Goal: Navigation & Orientation: Find specific page/section

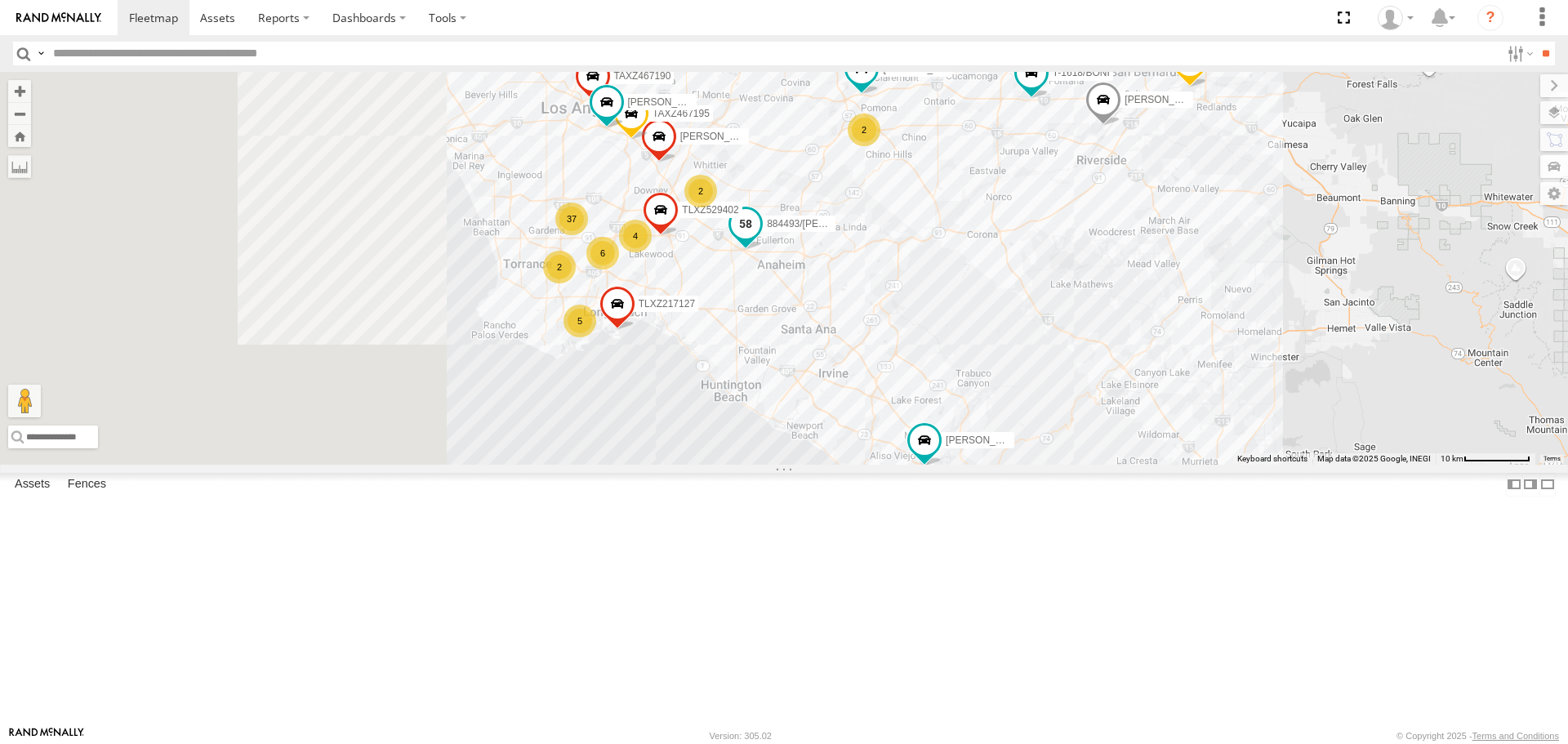
drag, startPoint x: 1005, startPoint y: 362, endPoint x: 1243, endPoint y: 396, distance: 240.4
click at [836, 233] on label "884493/[PERSON_NAME]" at bounding box center [795, 225] width 82 height 17
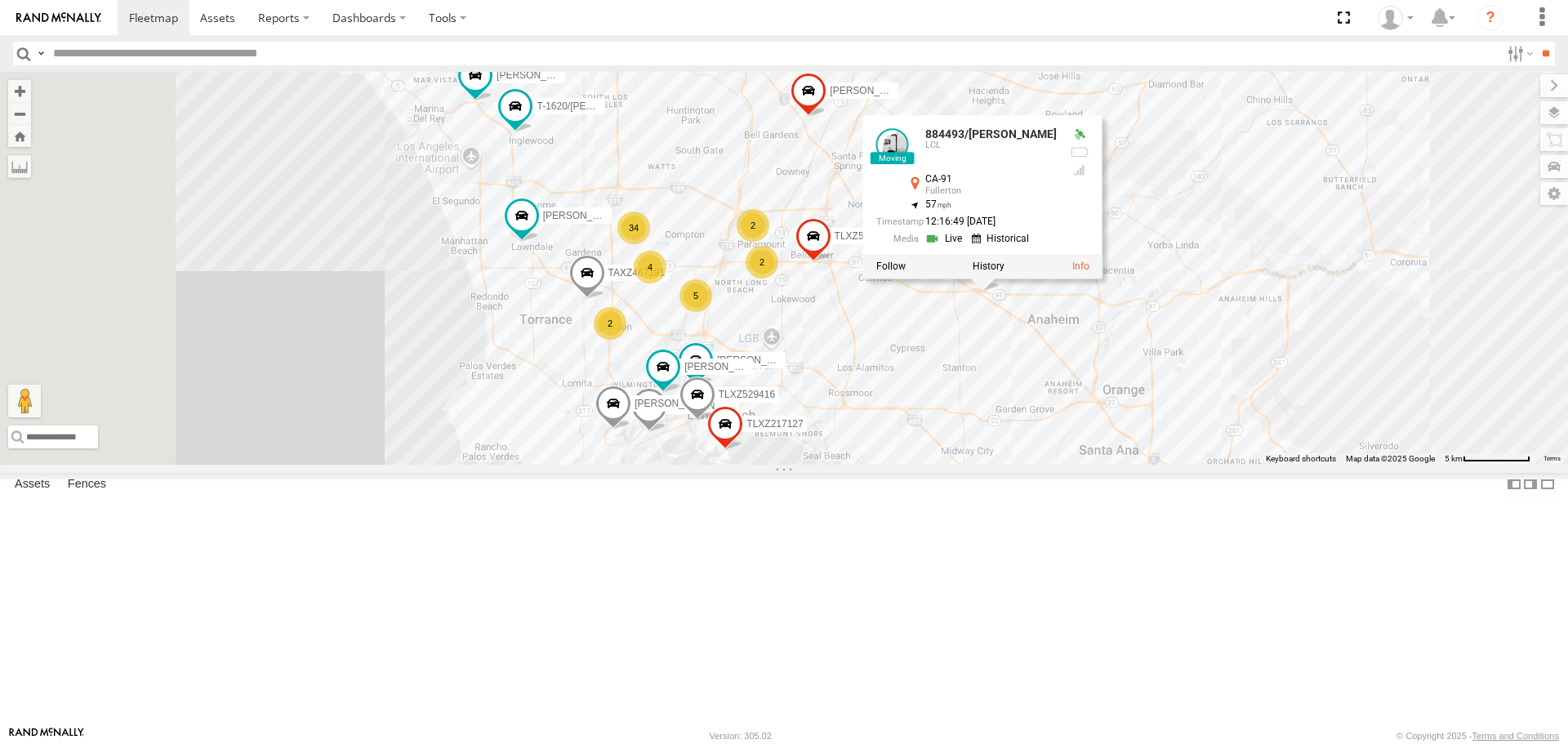
click at [1013, 464] on div "TAXZ467188 [PERSON_NAME]/T-1628 [PERSON_NAME] [PERSON_NAME]/T-1623 884493/[PERS…" at bounding box center [784, 268] width 1568 height 392
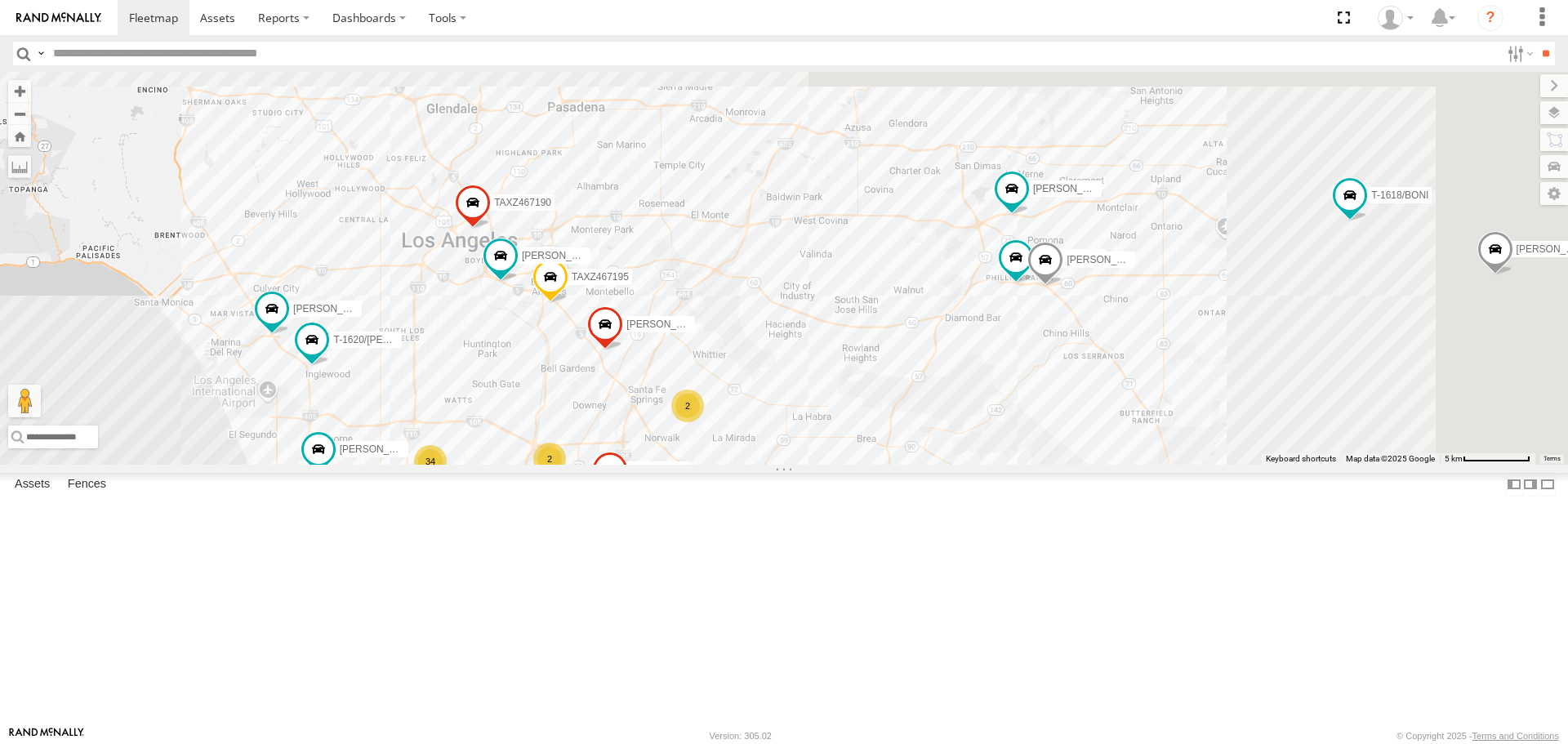
drag, startPoint x: 1319, startPoint y: 338, endPoint x: 1108, endPoint y: 578, distance: 319.6
click at [1108, 464] on div "TAXZ467188 [PERSON_NAME]/T-1628 [PERSON_NAME] [PERSON_NAME]/T-1623 884493/[PERS…" at bounding box center [784, 268] width 1568 height 392
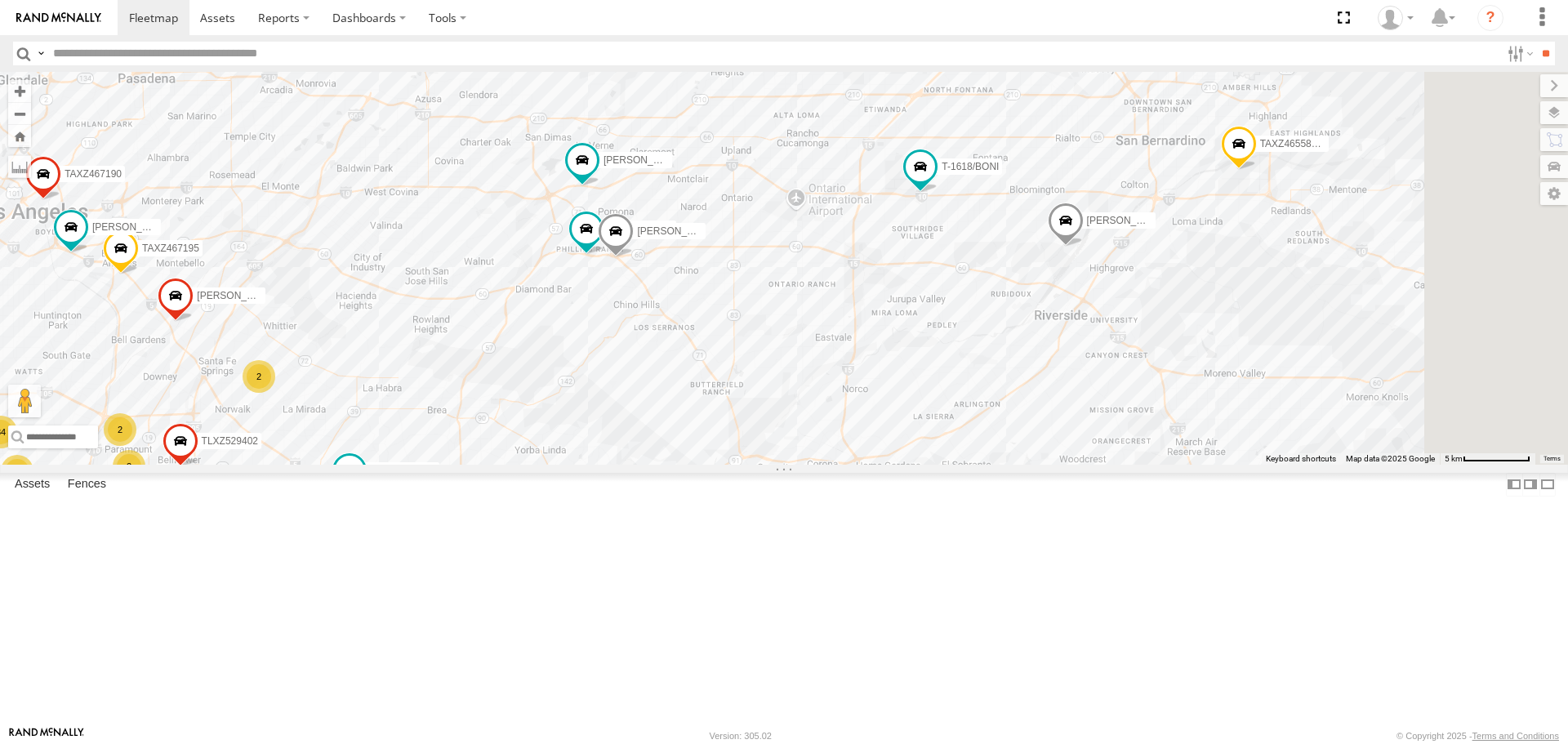
drag, startPoint x: 1307, startPoint y: 543, endPoint x: 912, endPoint y: 481, distance: 399.8
click at [912, 464] on div "TAXZ467188 [PERSON_NAME]/T-1628 [PERSON_NAME] [PERSON_NAME]/T-1623 884493/[PERS…" at bounding box center [784, 268] width 1568 height 392
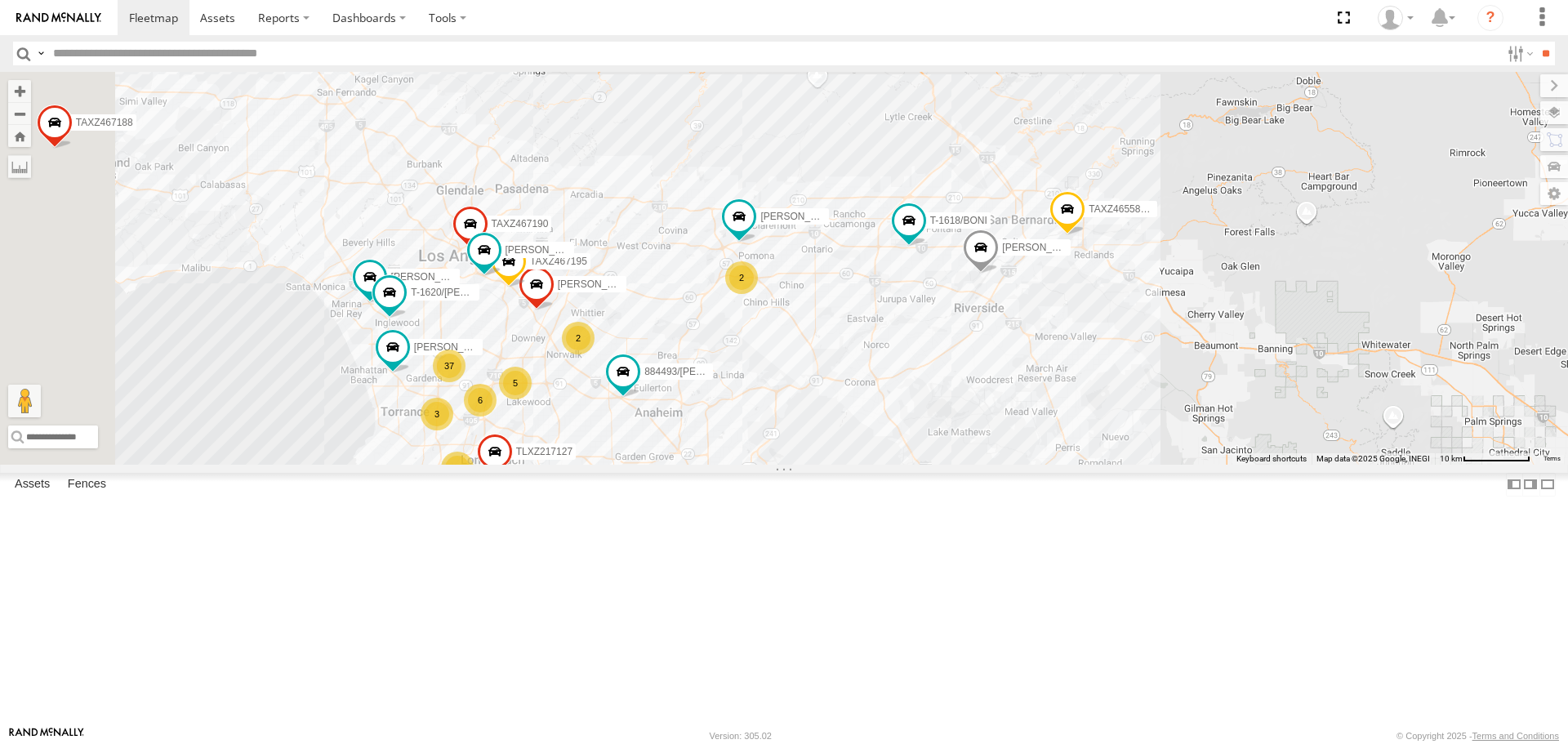
drag, startPoint x: 676, startPoint y: 438, endPoint x: 905, endPoint y: 442, distance: 229.0
click at [905, 442] on div "TAXZ467188 [PERSON_NAME]/T-1628 [PERSON_NAME] [PERSON_NAME]/T-1623 884493/[PERS…" at bounding box center [784, 268] width 1568 height 392
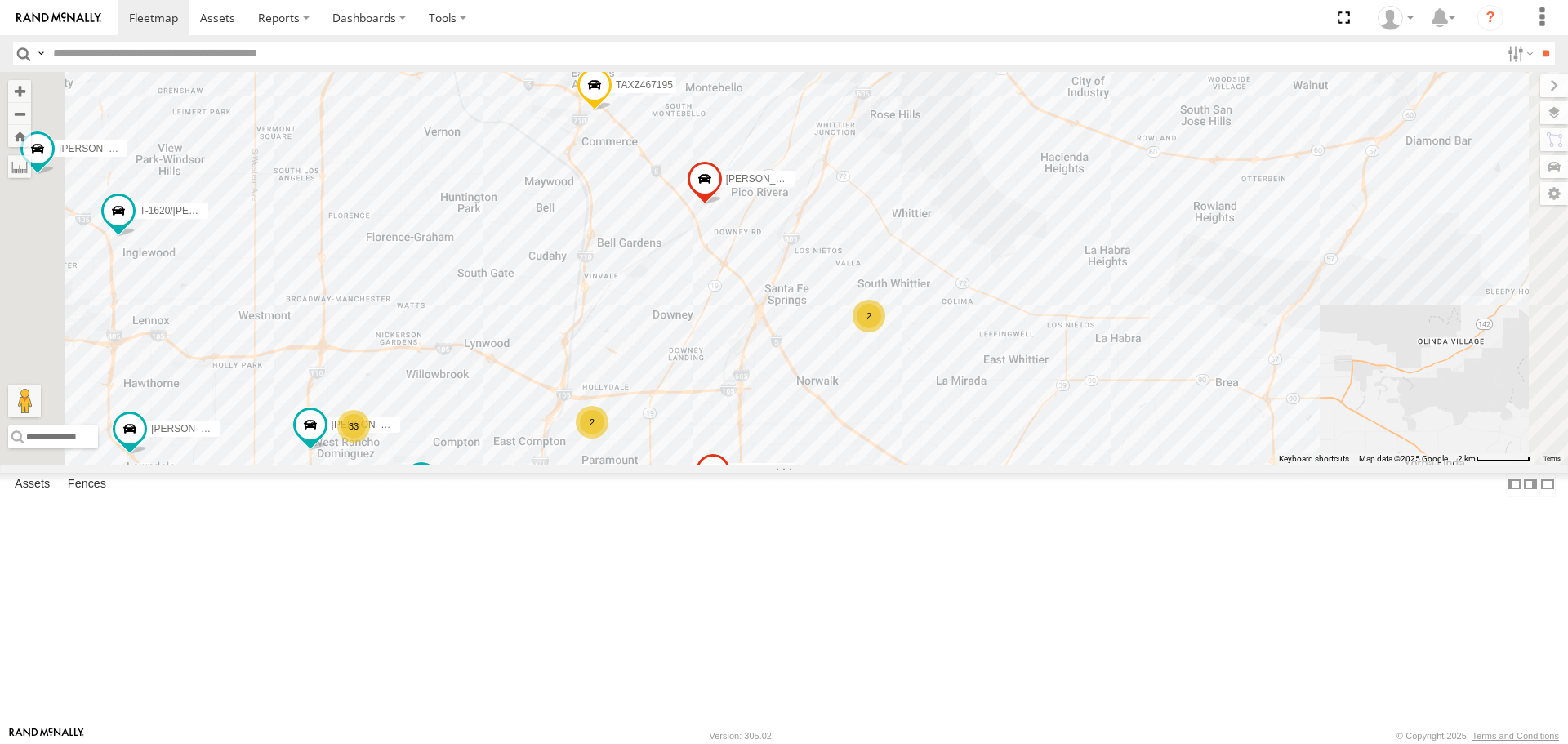
drag, startPoint x: 787, startPoint y: 483, endPoint x: 831, endPoint y: 362, distance: 128.8
click at [831, 362] on div "TAXZ467188 [PERSON_NAME]/T-1628 [PERSON_NAME] [PERSON_NAME]/T-1623 884493/[PERS…" at bounding box center [784, 268] width 1568 height 392
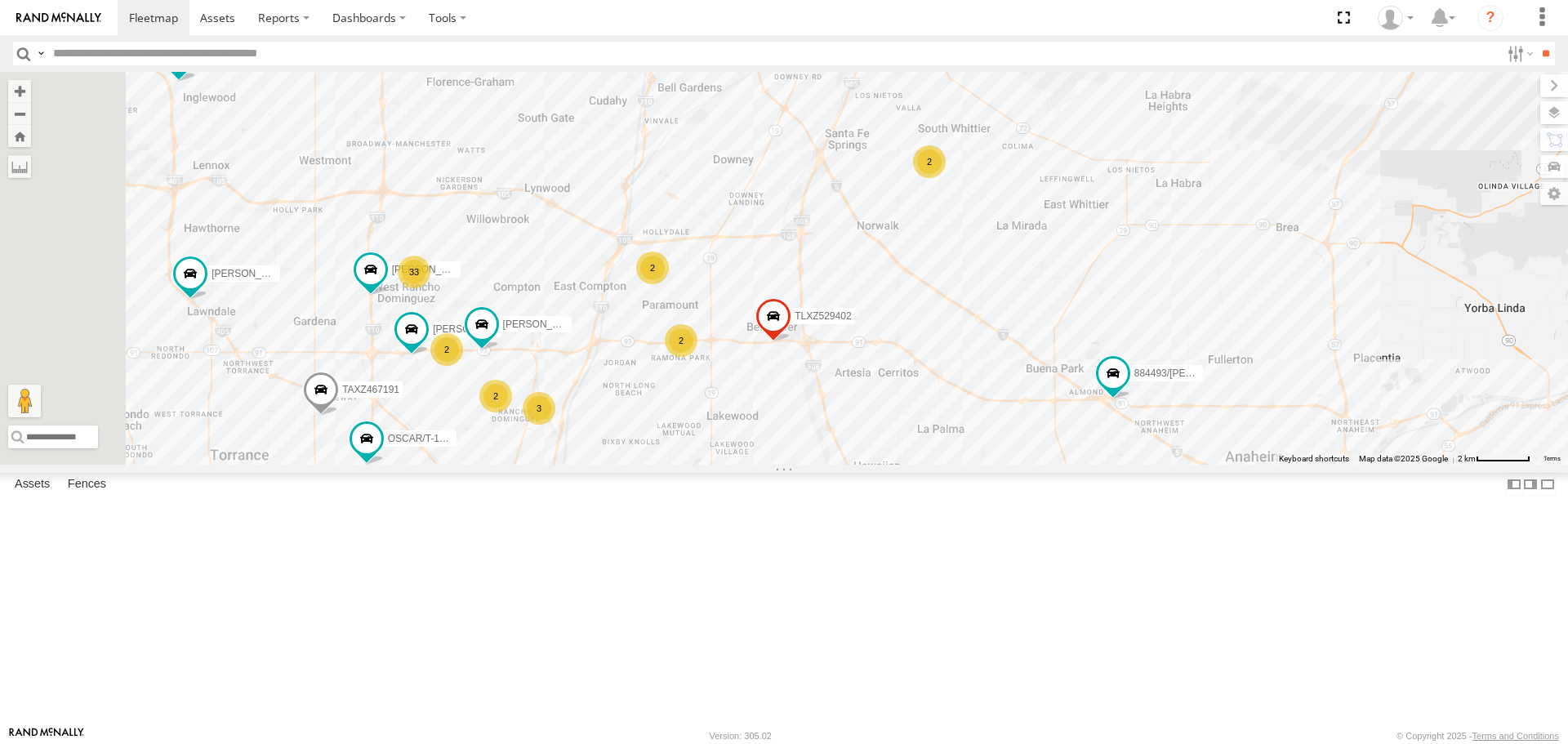
click at [745, 464] on div "TAXZ467188 [PERSON_NAME]/T-1628 [PERSON_NAME] [PERSON_NAME]/T-1623 884493/[PERS…" at bounding box center [784, 268] width 1568 height 392
click at [555, 424] on div "3" at bounding box center [538, 408] width 32 height 33
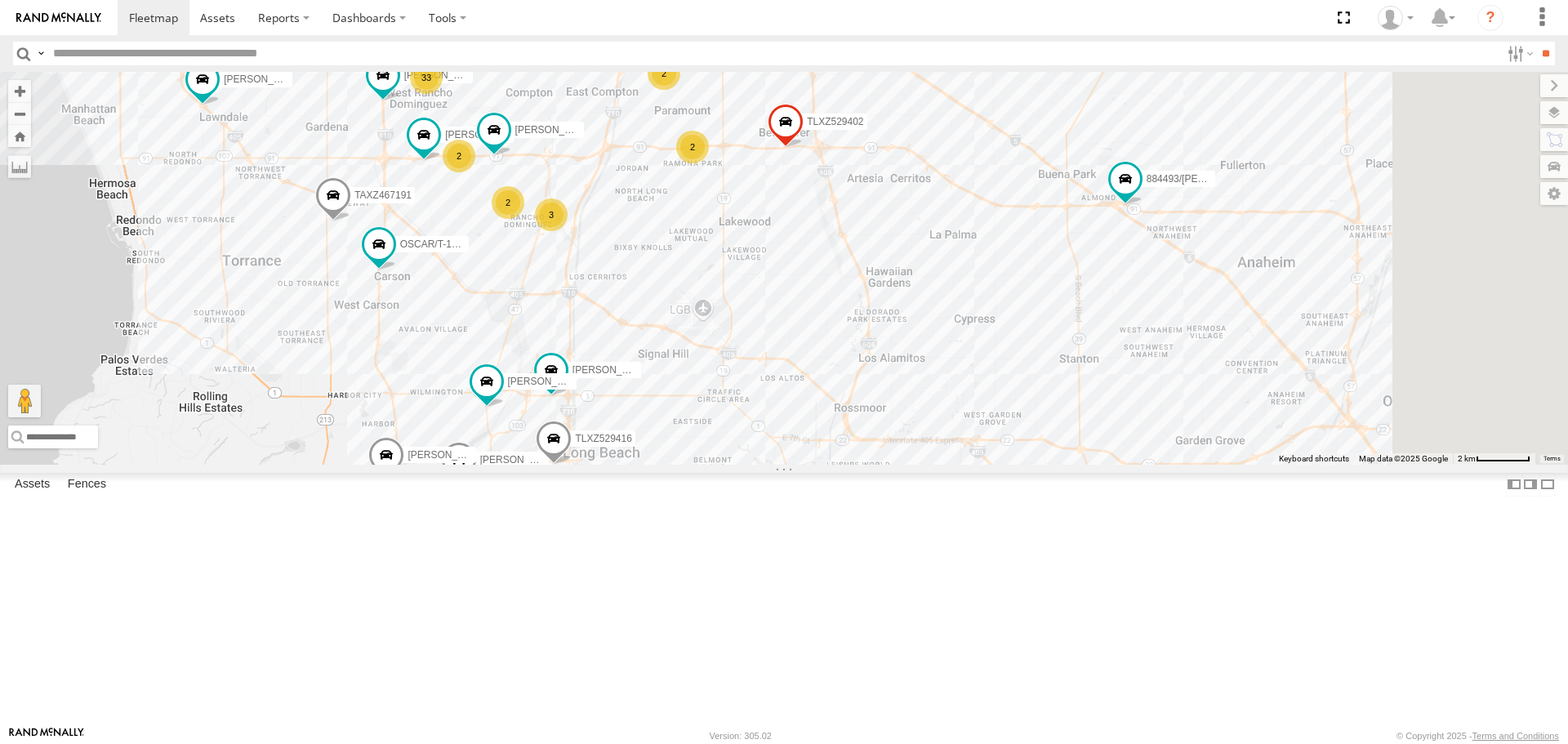
drag, startPoint x: 1030, startPoint y: 475, endPoint x: 853, endPoint y: 449, distance: 178.9
click at [853, 449] on div "TAXZ467188 [PERSON_NAME]/T-1628 [PERSON_NAME] [PERSON_NAME]/T-1623 884493/[PERS…" at bounding box center [784, 268] width 1568 height 392
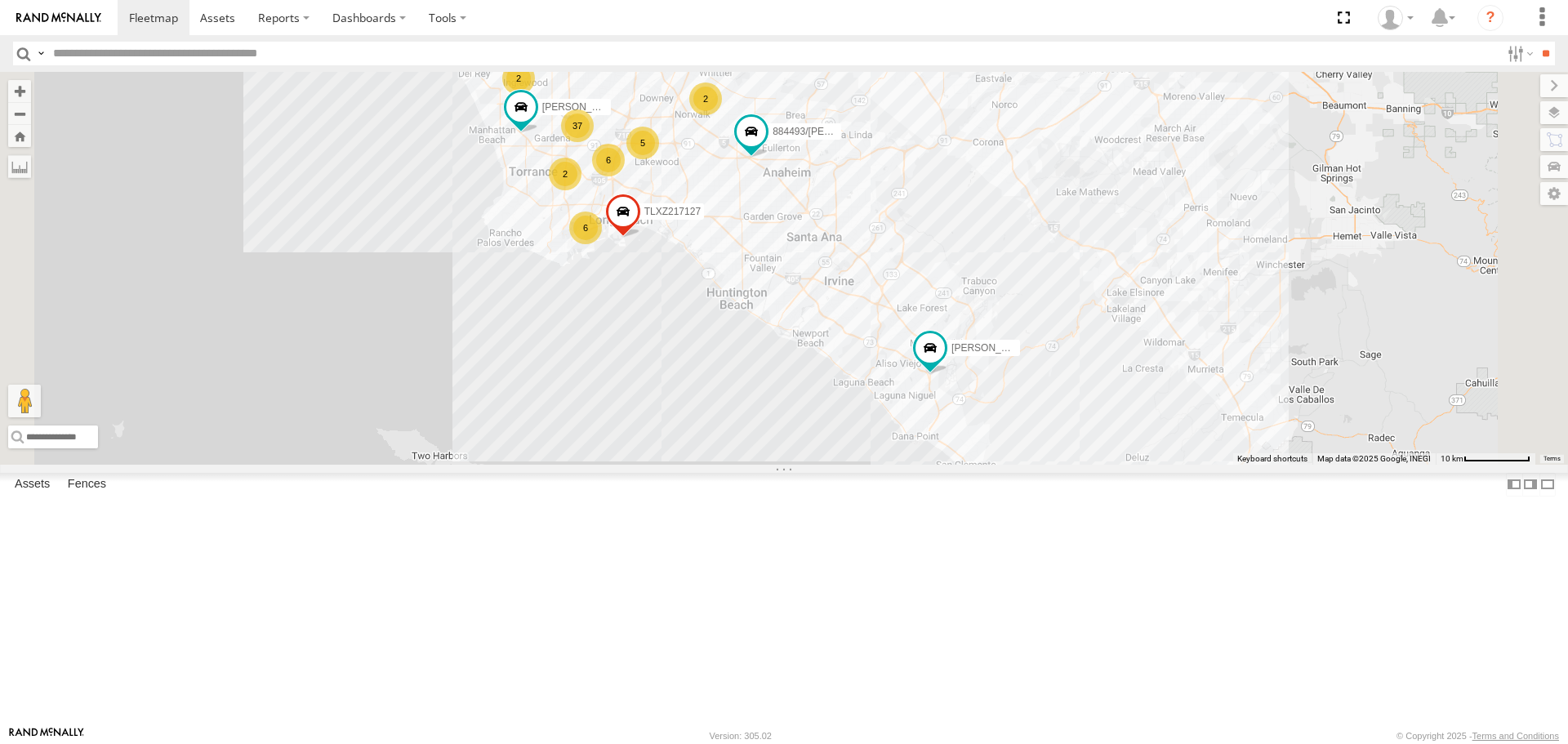
drag, startPoint x: 1313, startPoint y: 600, endPoint x: 1119, endPoint y: 405, distance: 275.1
click at [1119, 405] on div "TAXZ467188 [PERSON_NAME]/T-1628 [PERSON_NAME] [PERSON_NAME]/T-1623 884493/[PERS…" at bounding box center [784, 268] width 1568 height 392
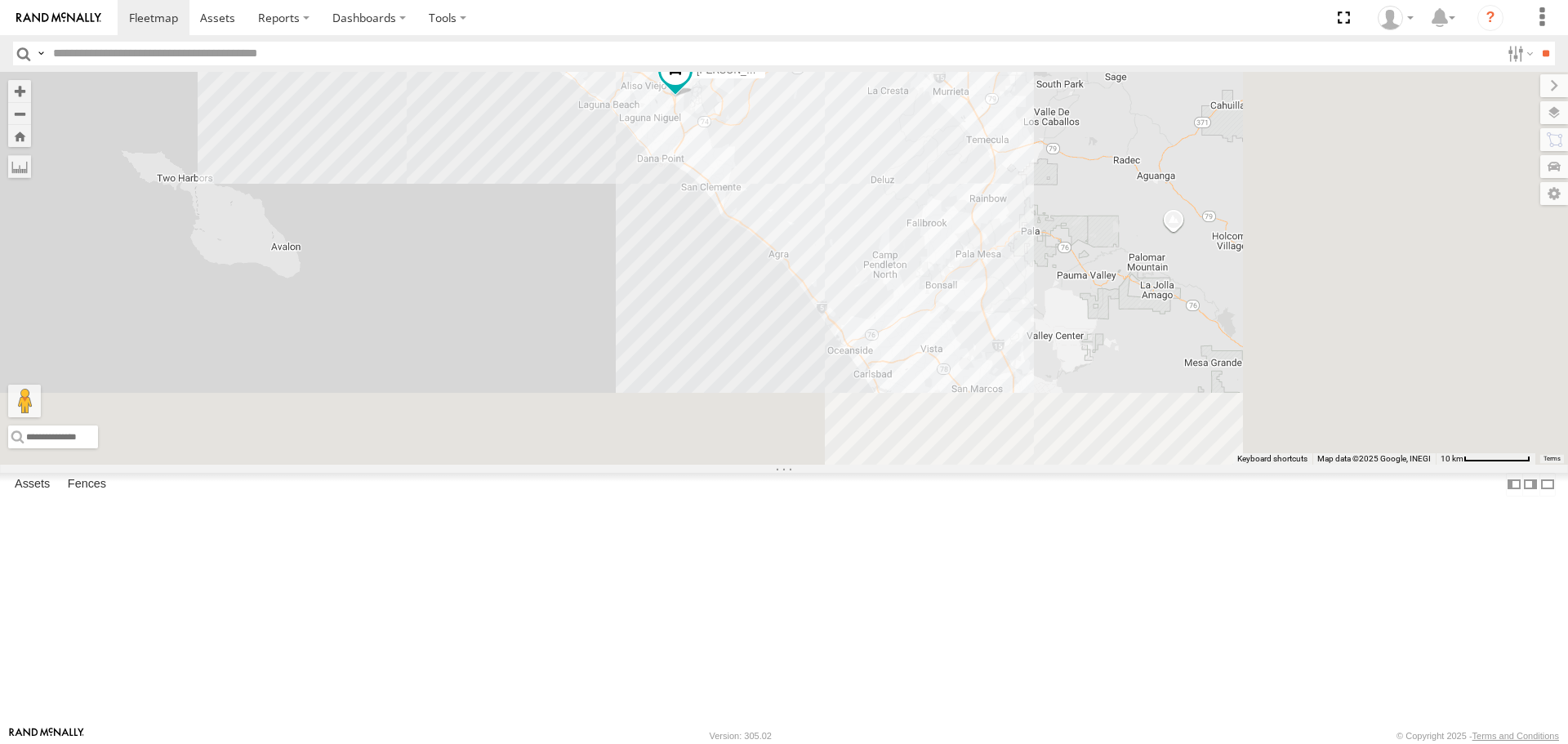
drag, startPoint x: 1304, startPoint y: 554, endPoint x: 1084, endPoint y: 303, distance: 333.8
click at [1084, 303] on div "TAXZ467188 [PERSON_NAME]/T-1628 [PERSON_NAME] [PERSON_NAME]/T-1623 884493/[PERS…" at bounding box center [784, 268] width 1568 height 392
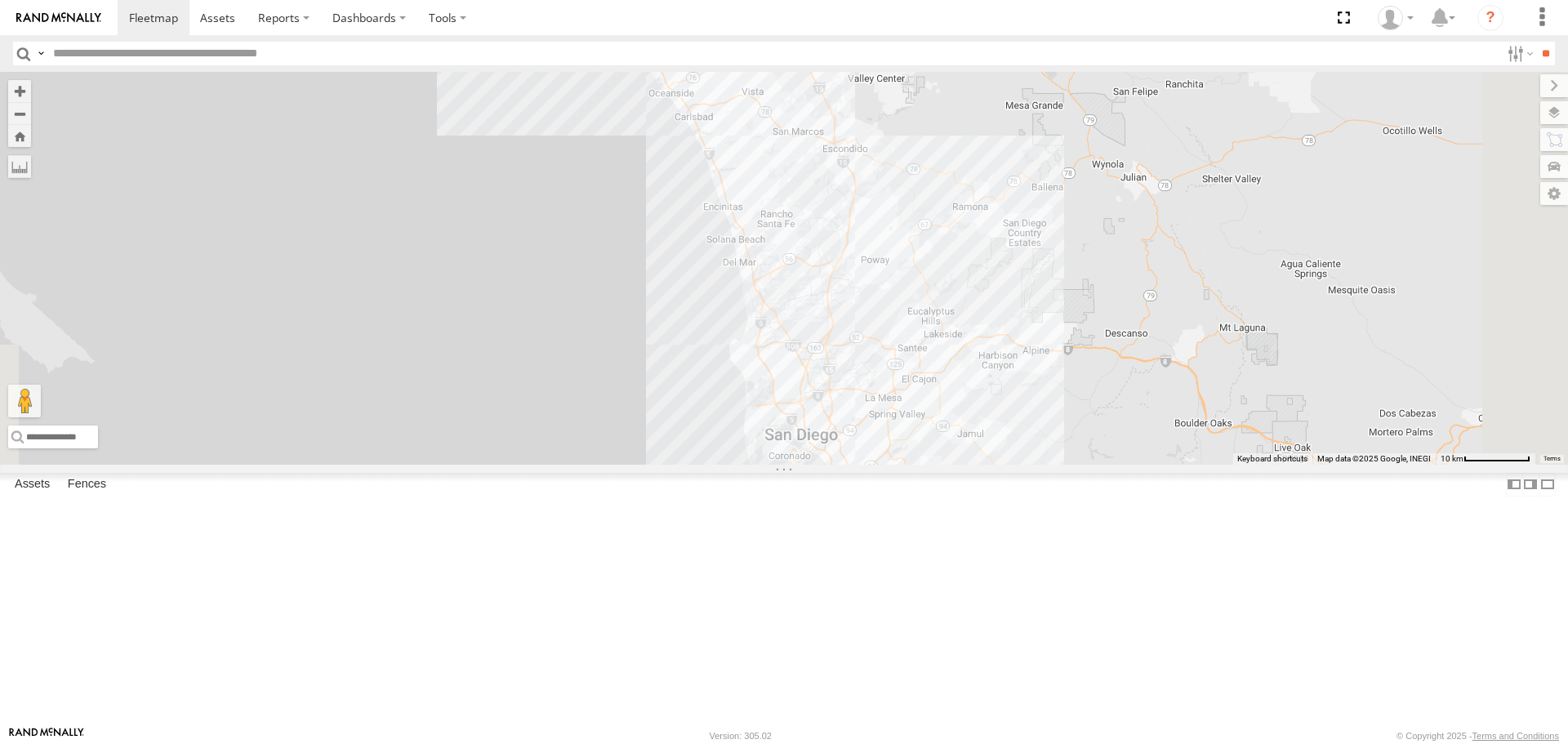
drag, startPoint x: 1134, startPoint y: 363, endPoint x: 1078, endPoint y: 241, distance: 134.2
click at [1078, 241] on div "TAXZ467188 [PERSON_NAME]/T-1628 [PERSON_NAME] [PERSON_NAME]/T-1623 884493/[PERS…" at bounding box center [784, 268] width 1568 height 392
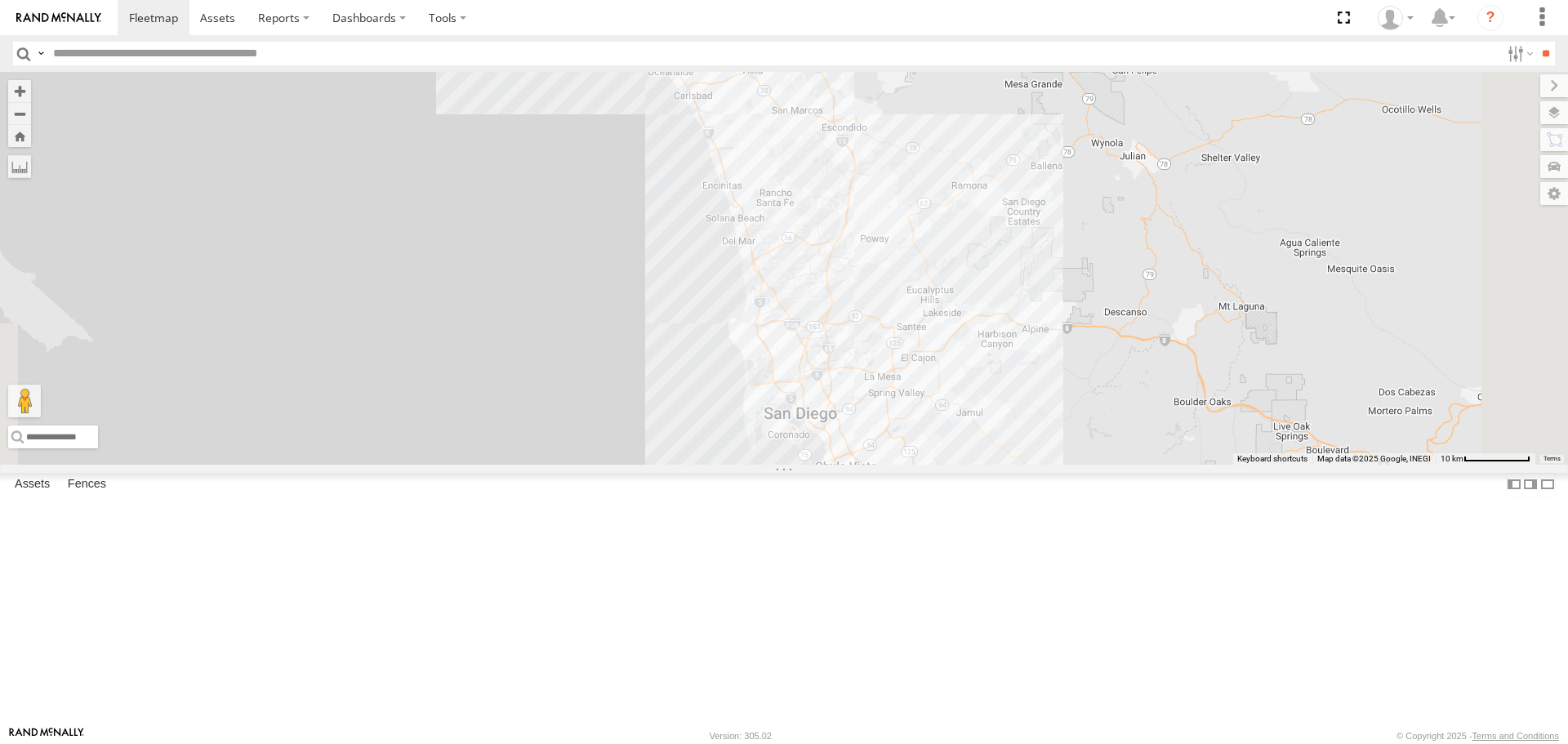
drag, startPoint x: 1097, startPoint y: 373, endPoint x: 1082, endPoint y: 320, distance: 55.1
click at [1082, 320] on div "TAXZ467188 [PERSON_NAME]/T-1628 [PERSON_NAME] [PERSON_NAME]/T-1623 884493/[PERS…" at bounding box center [784, 268] width 1568 height 392
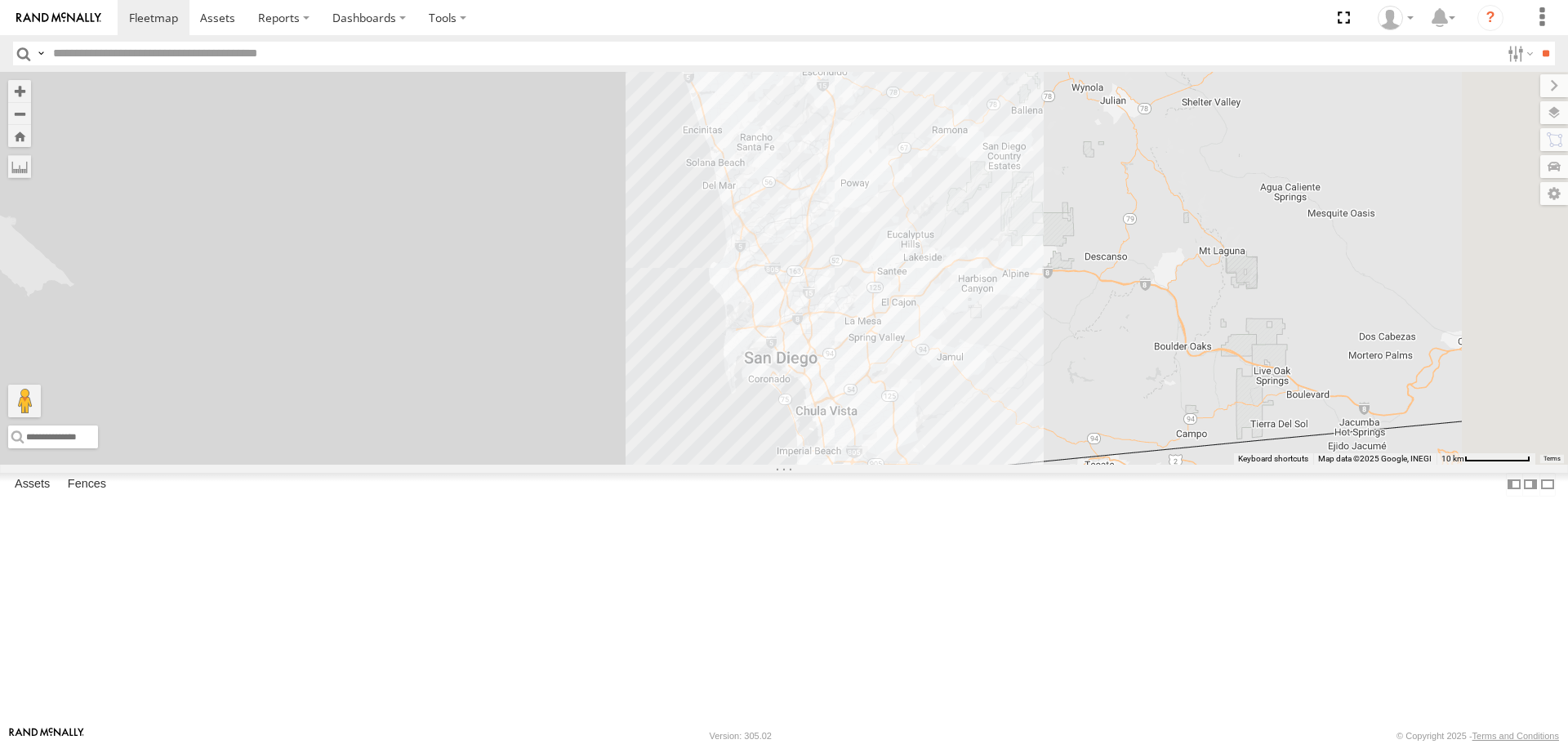
drag, startPoint x: 1046, startPoint y: 345, endPoint x: 1146, endPoint y: 657, distance: 327.6
click at [1146, 464] on div "TAXZ467188 [PERSON_NAME]/T-1628 [PERSON_NAME] [PERSON_NAME]/T-1623 884493/[PERS…" at bounding box center [784, 268] width 1568 height 392
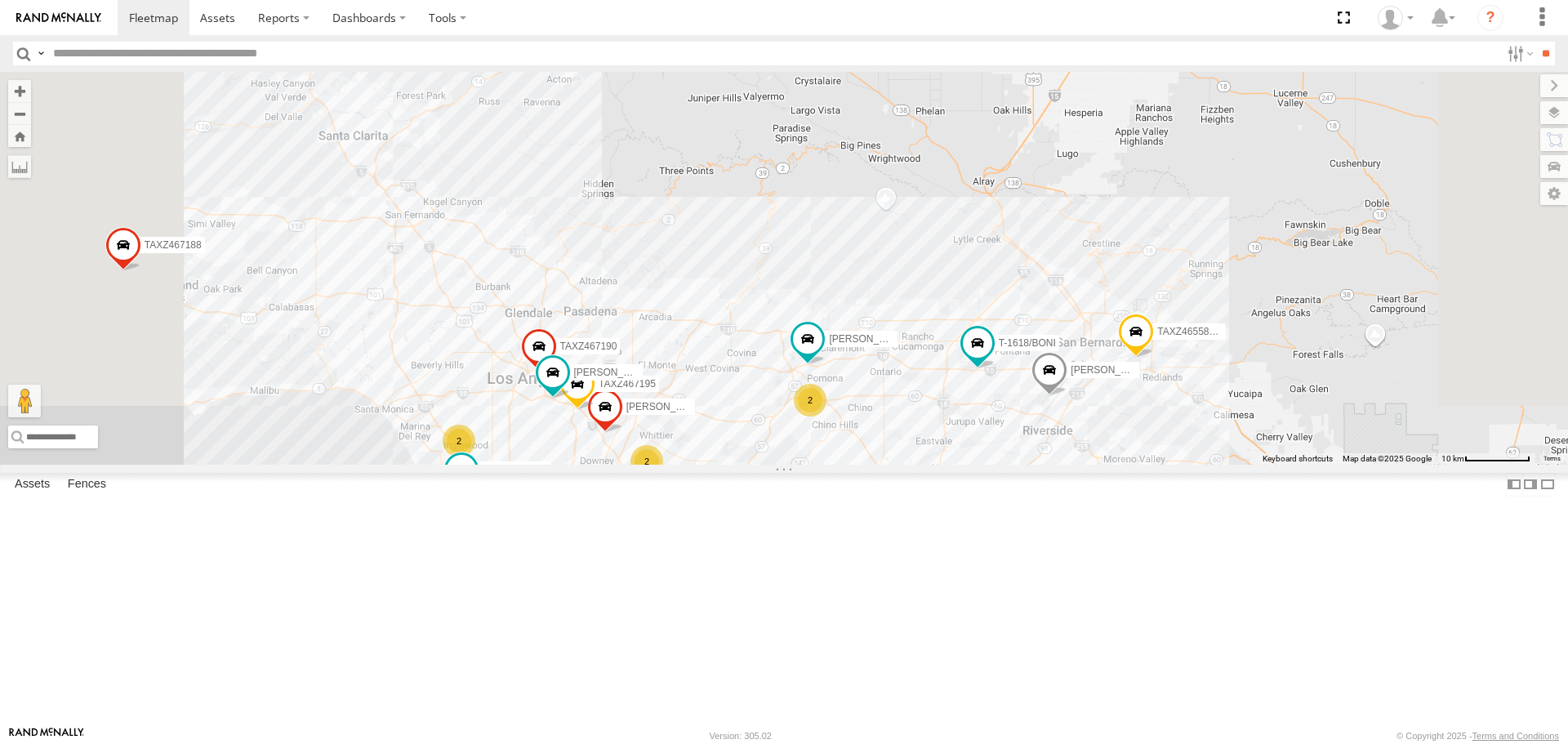
drag, startPoint x: 969, startPoint y: 342, endPoint x: 977, endPoint y: 316, distance: 27.2
click at [977, 317] on div "TAXZ467188 [PERSON_NAME]/T-1628 [PERSON_NAME] [PERSON_NAME]/T-1623 884493/[PERS…" at bounding box center [784, 268] width 1568 height 392
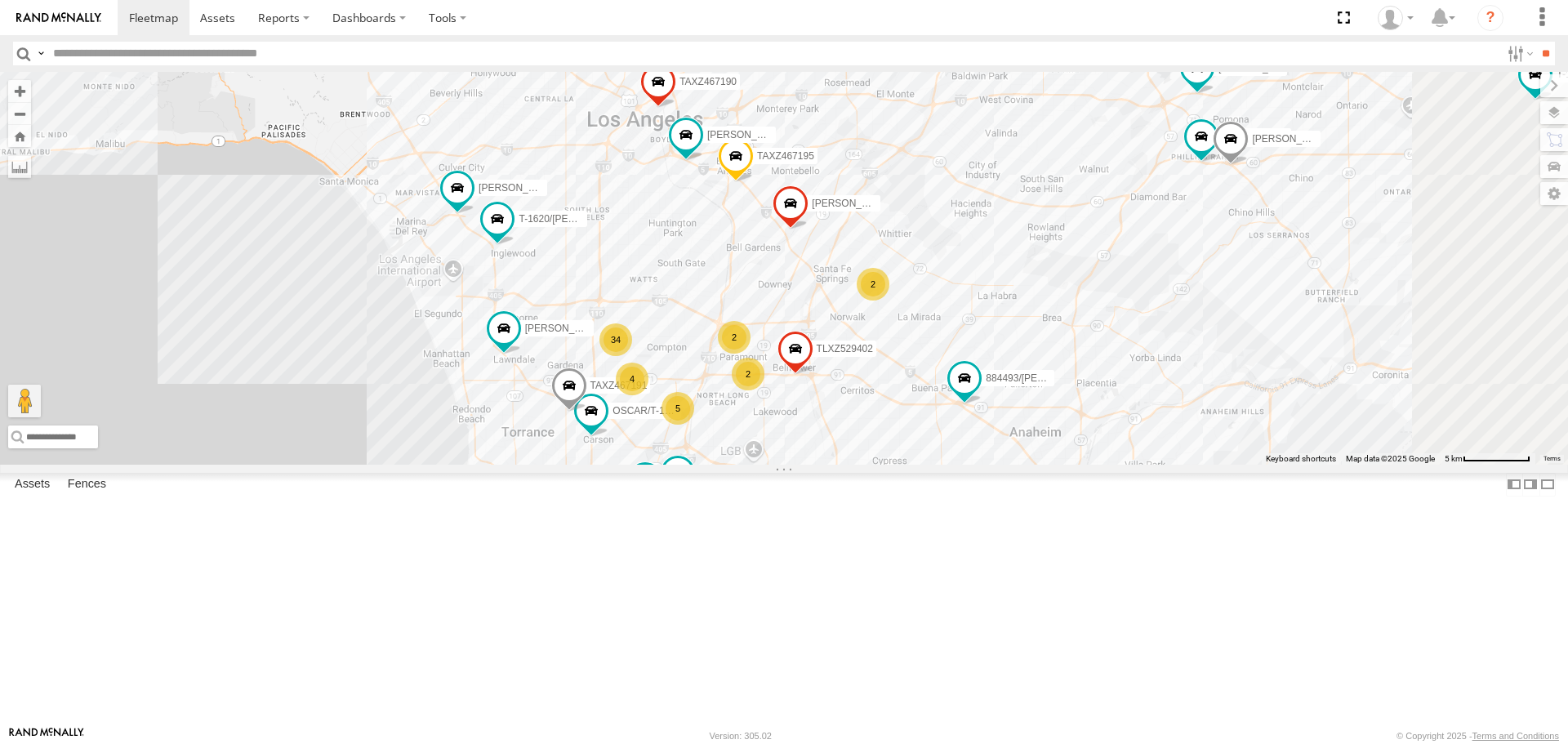
drag, startPoint x: 798, startPoint y: 399, endPoint x: 776, endPoint y: 390, distance: 23.8
click at [776, 390] on div "TAXZ467188 [PERSON_NAME]/T-1628 [PERSON_NAME] [PERSON_NAME]/T-1623 884493/[PERS…" at bounding box center [784, 268] width 1568 height 392
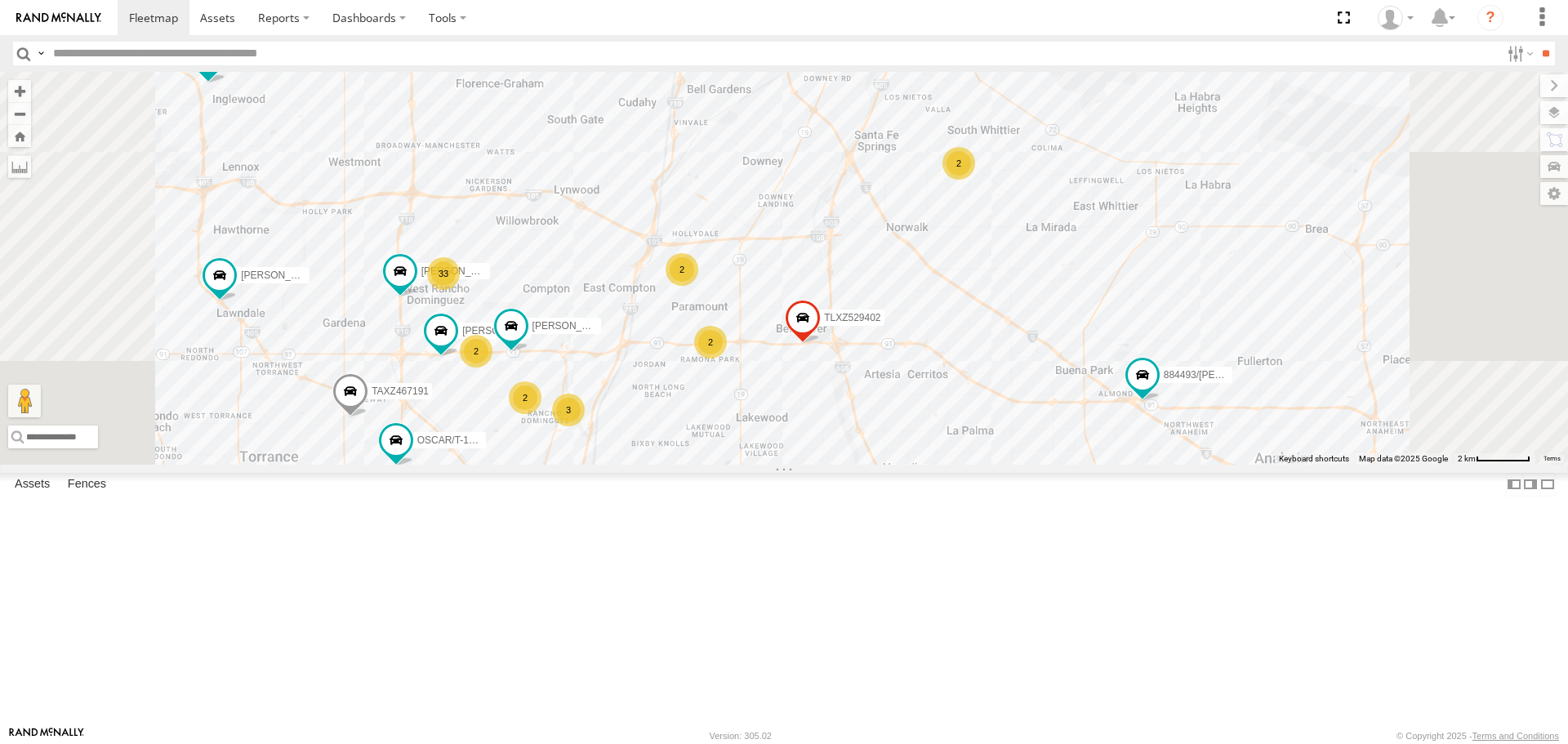
click at [541, 414] on div "2" at bounding box center [525, 398] width 32 height 33
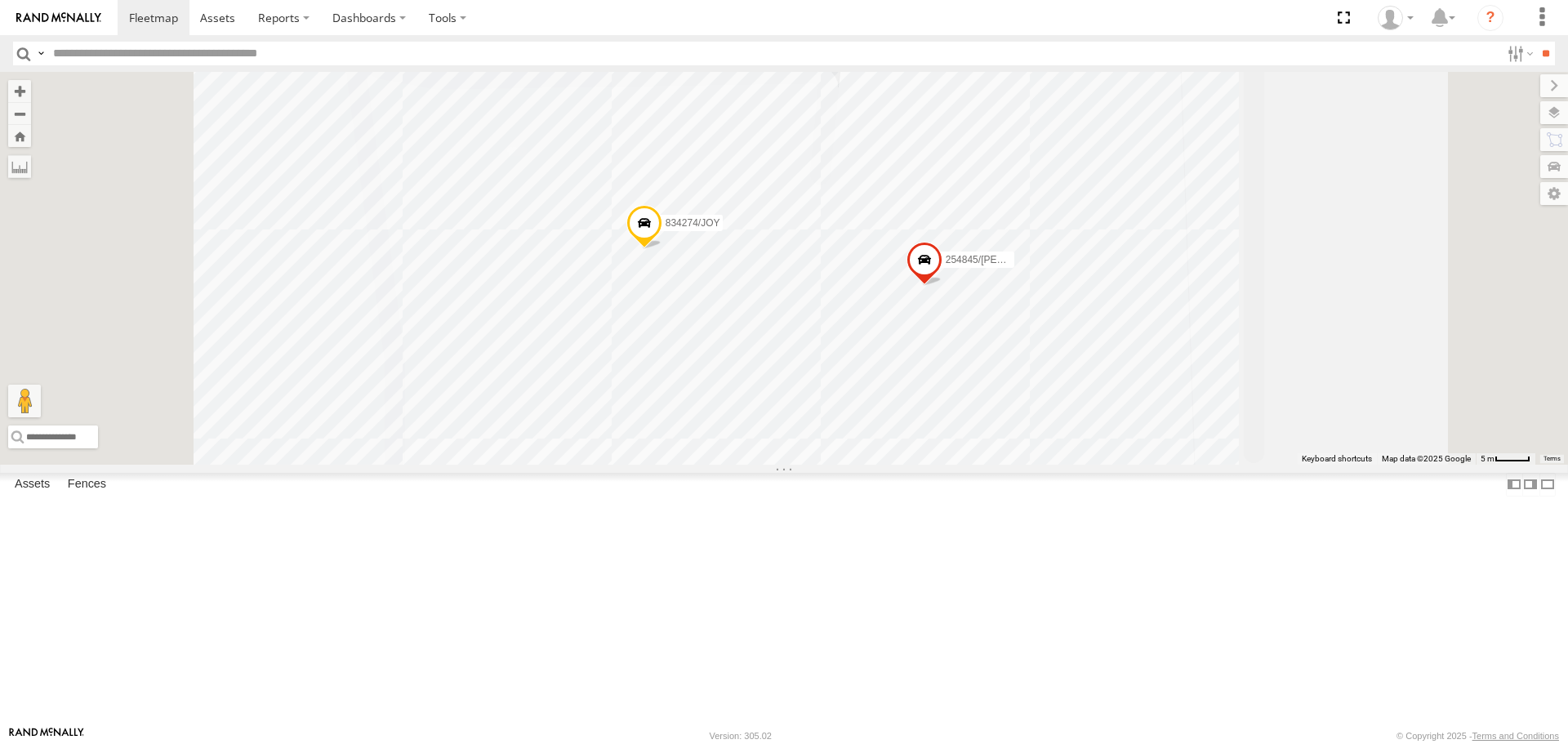
click at [942, 286] on span at bounding box center [924, 263] width 36 height 44
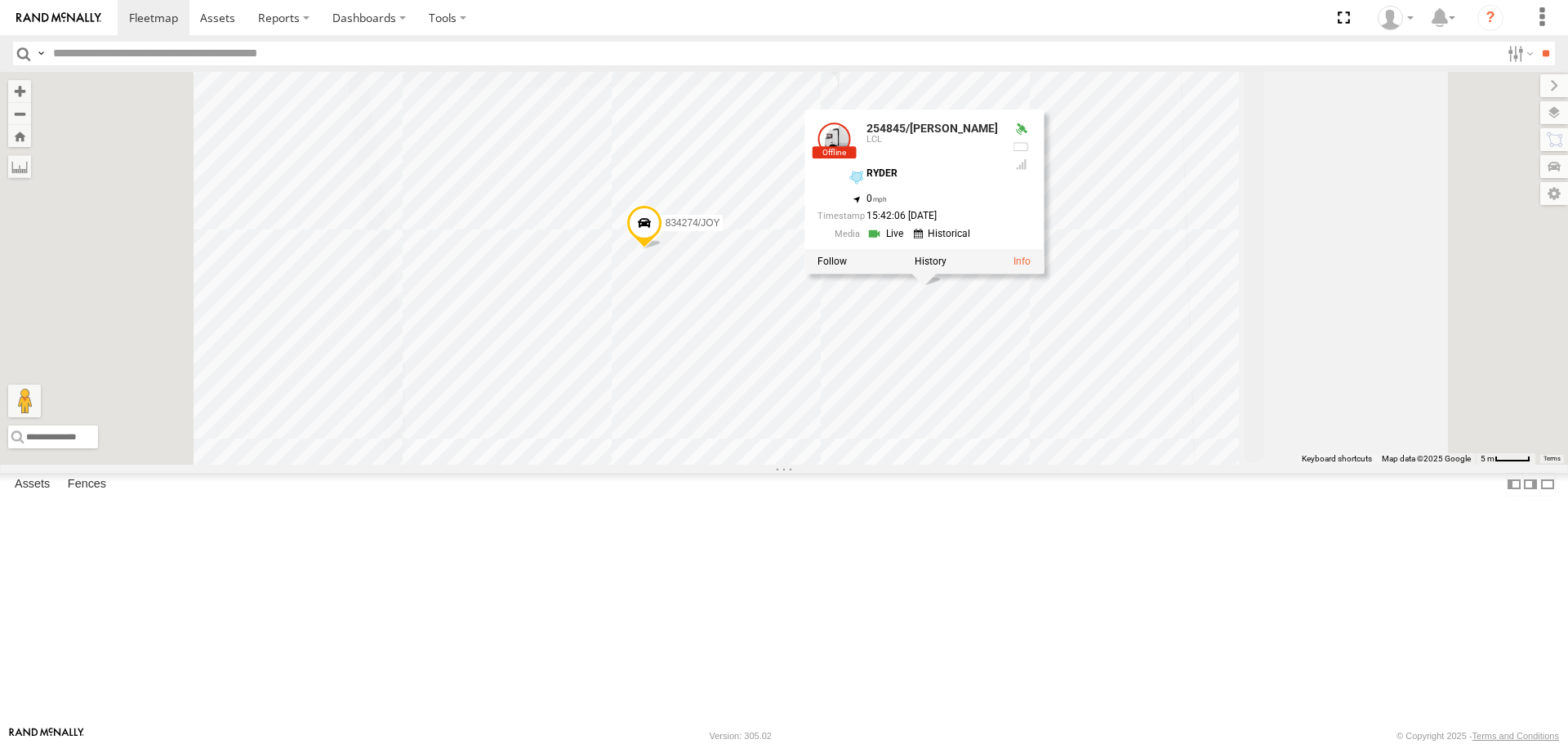
click at [908, 241] on link at bounding box center [887, 234] width 42 height 16
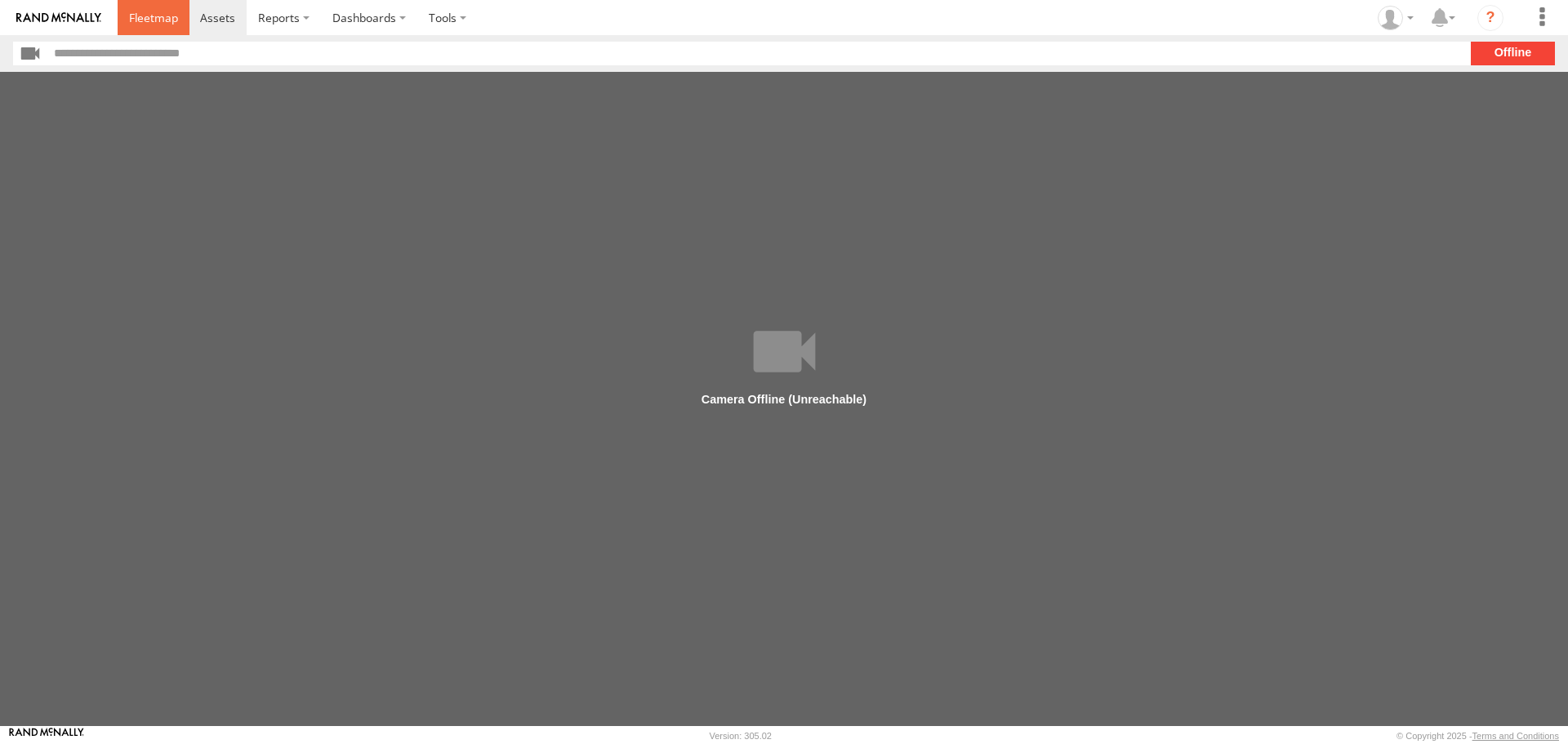
click at [168, 19] on span at bounding box center [153, 18] width 49 height 16
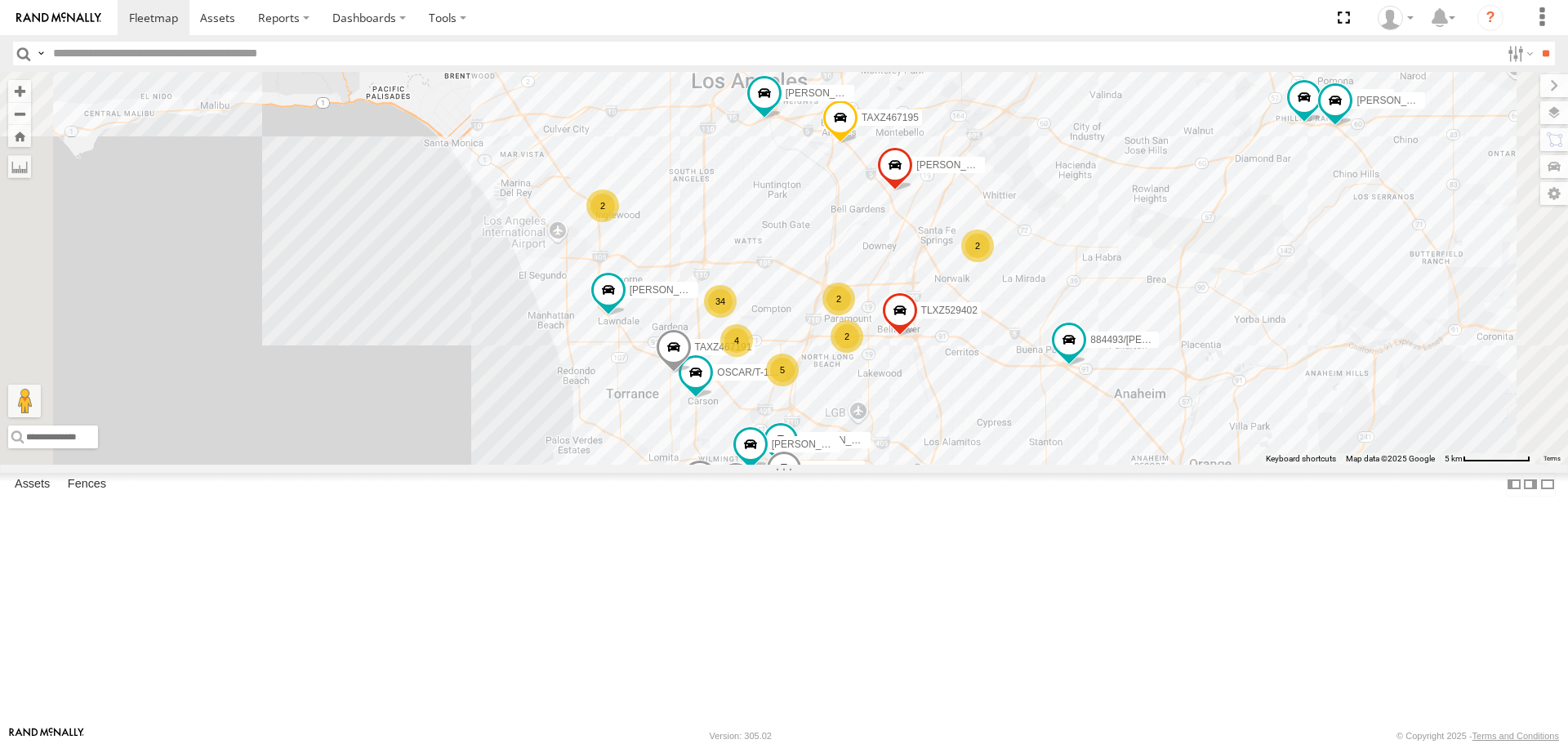
drag, startPoint x: 978, startPoint y: 498, endPoint x: 976, endPoint y: 407, distance: 91.0
click at [976, 407] on div "TAXZ467188 JUSTIN/T-1628 LUIS CAMPOS CARLOS 34 MARCIAL/337202 TLXZ529416 5 LARS…" at bounding box center [784, 268] width 1568 height 392
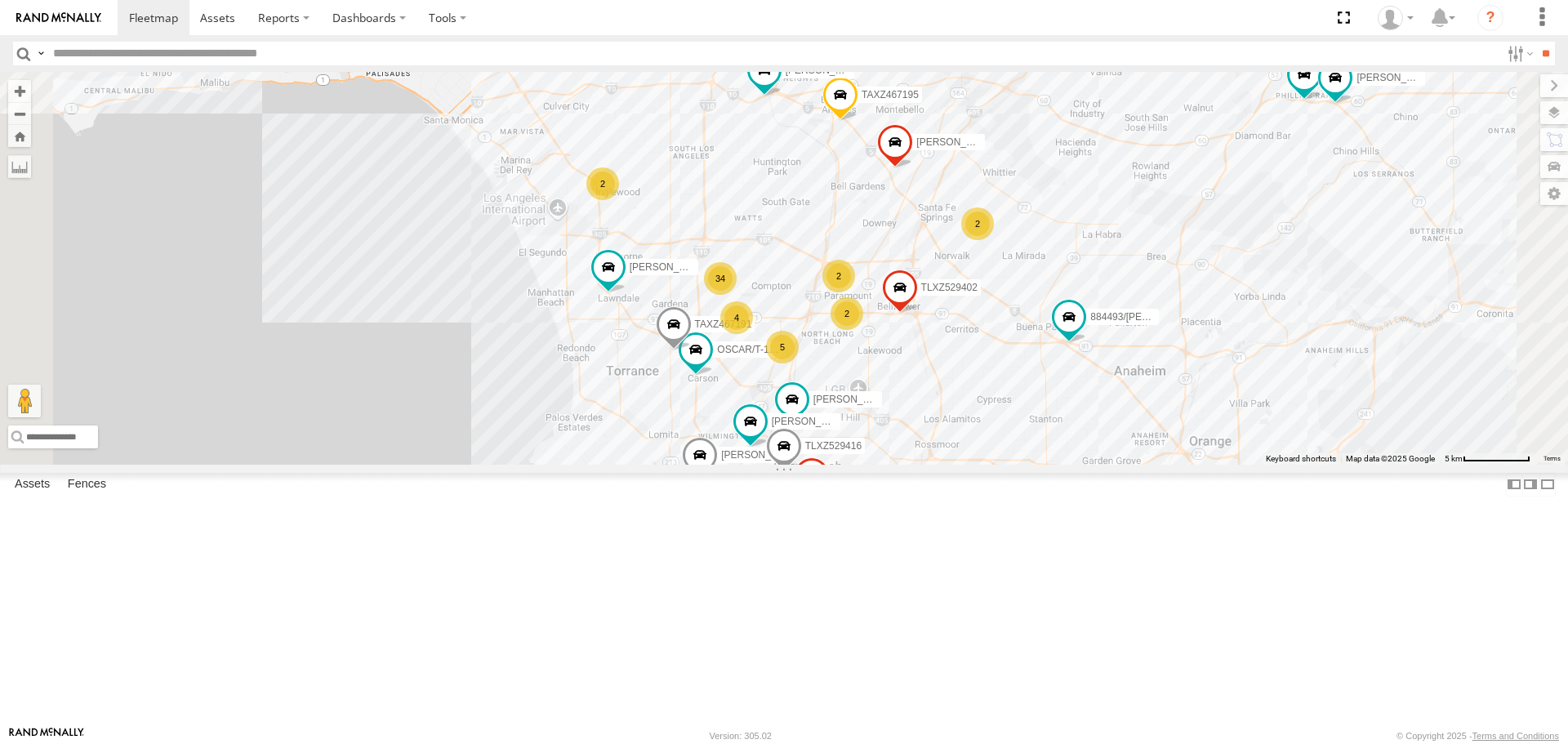
drag, startPoint x: 992, startPoint y: 445, endPoint x: 992, endPoint y: 409, distance: 36.0
click at [992, 409] on div "TAXZ467188 JUSTIN/T-1628 LUIS CAMPOS CARLOS 34 2 TLXZ529416 5 LARS/T-1623 88449…" at bounding box center [784, 268] width 1568 height 392
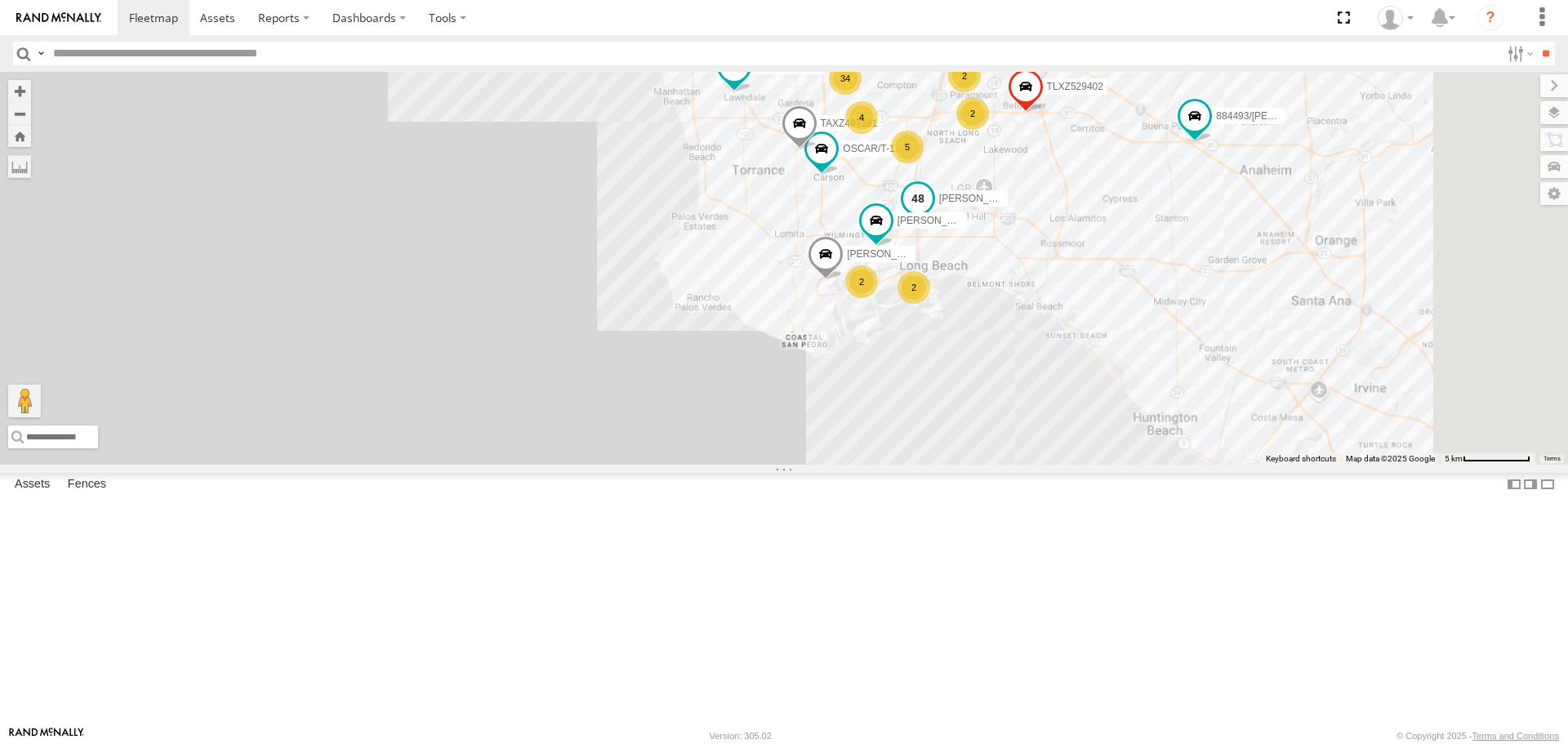
drag, startPoint x: 1328, startPoint y: 387, endPoint x: 987, endPoint y: 282, distance: 356.8
click at [987, 204] on span "[PERSON_NAME]/T-1698" at bounding box center [995, 199] width 113 height 11
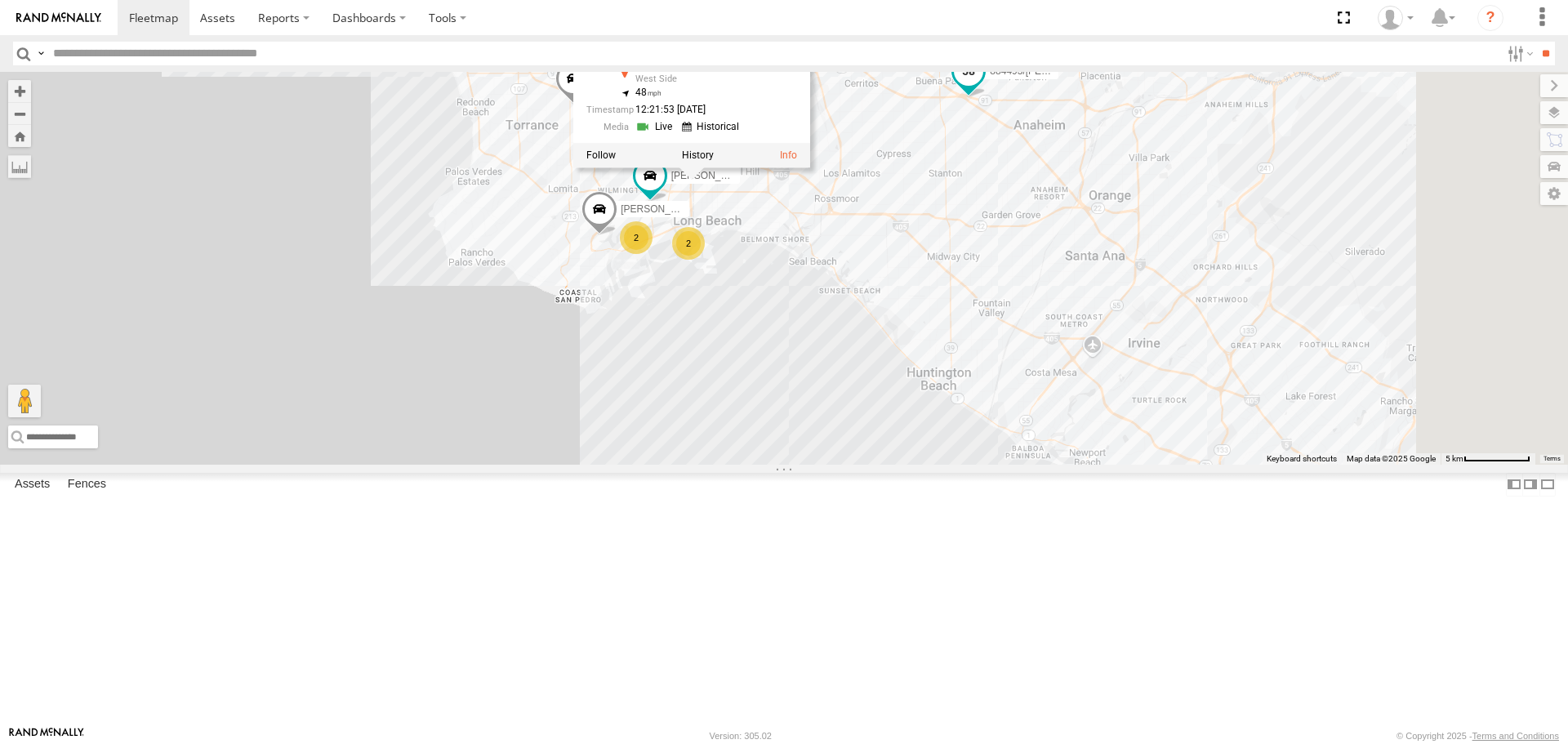
click at [983, 85] on span at bounding box center [968, 72] width 30 height 30
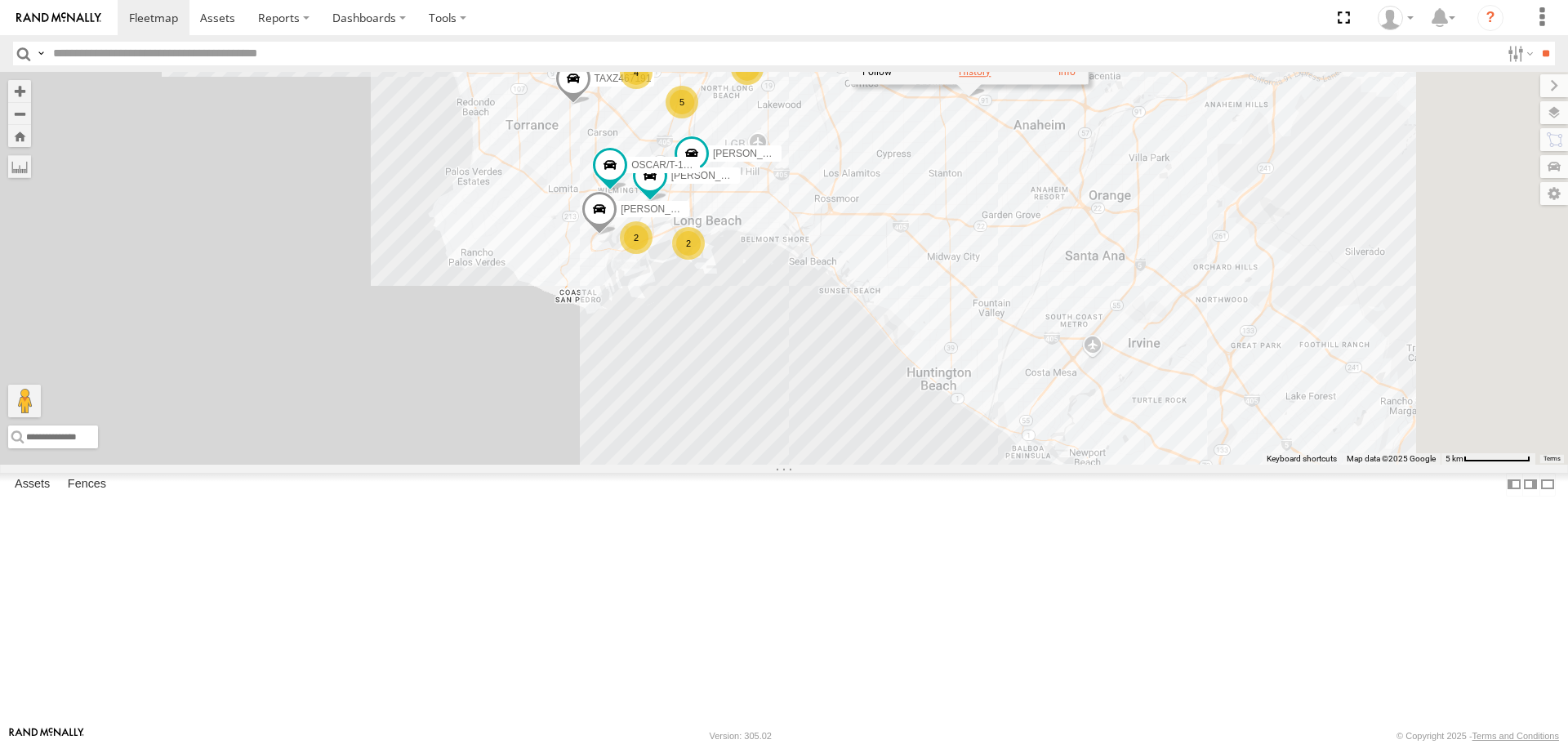
click at [991, 78] on label at bounding box center [974, 72] width 32 height 11
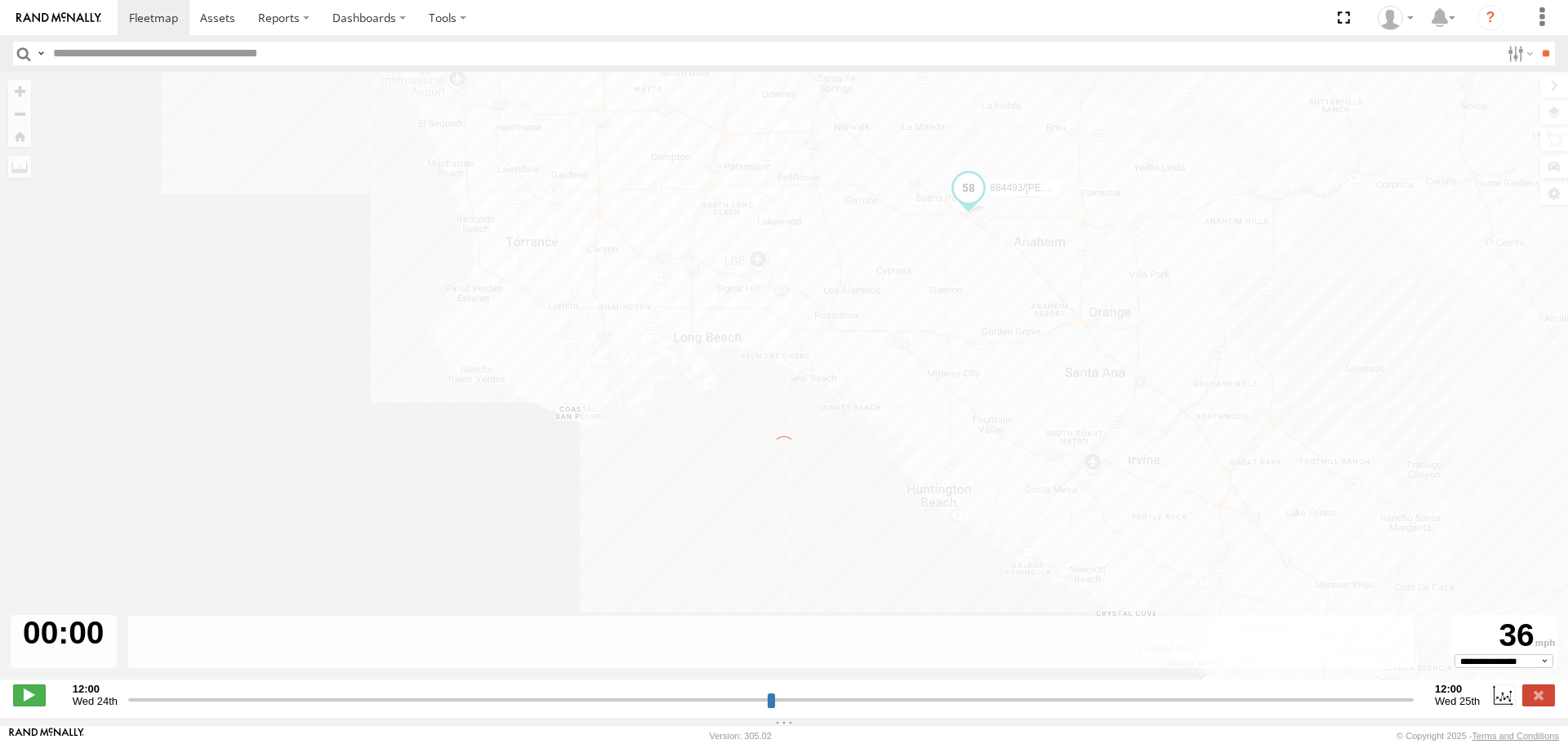
type input "**********"
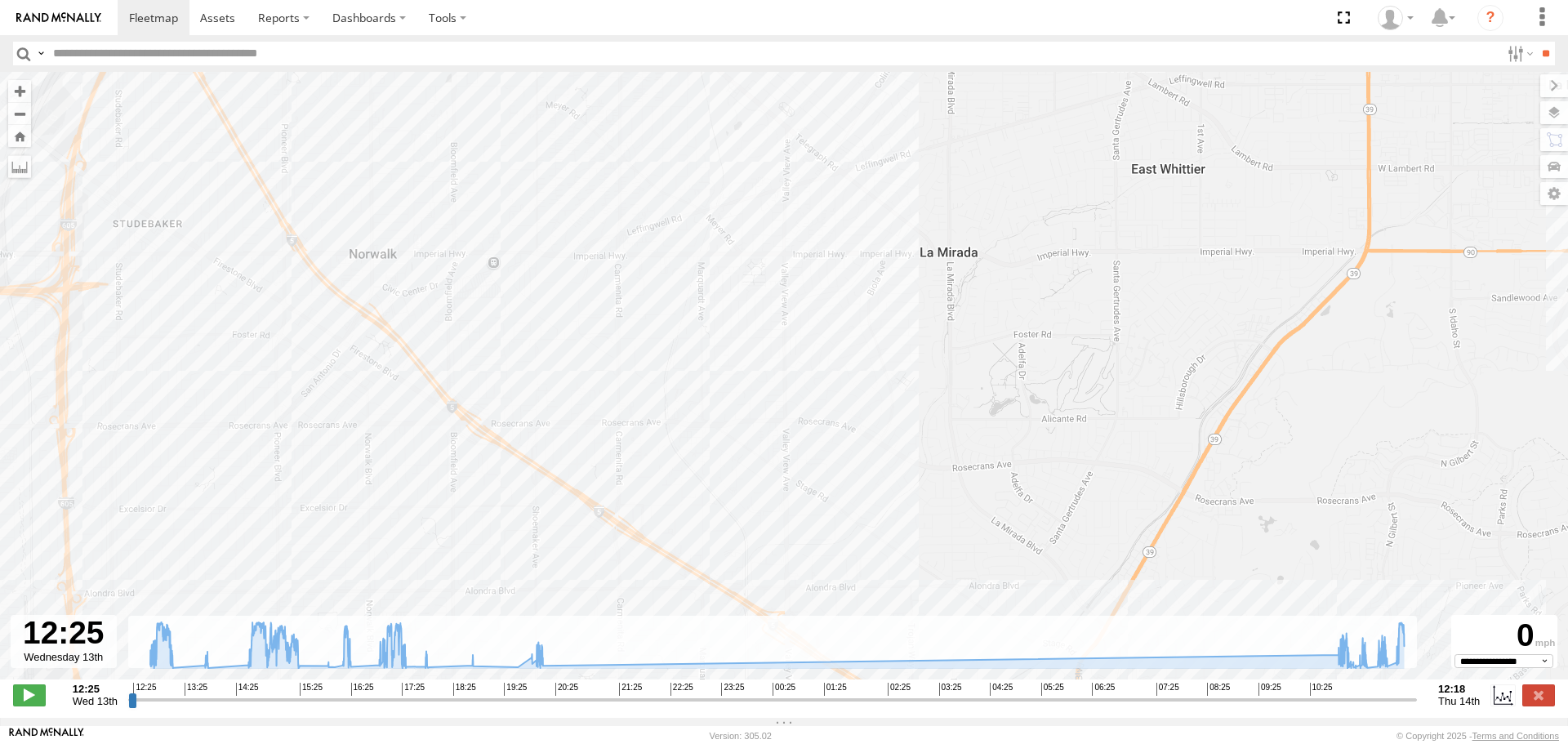
click at [684, 372] on div "884493/RUDYS 13:01 Wed 13:41 Wed 15:24 Wed 15:46 Wed 16:23 Wed 16:44 Wed 16:51 …" at bounding box center [784, 384] width 1568 height 625
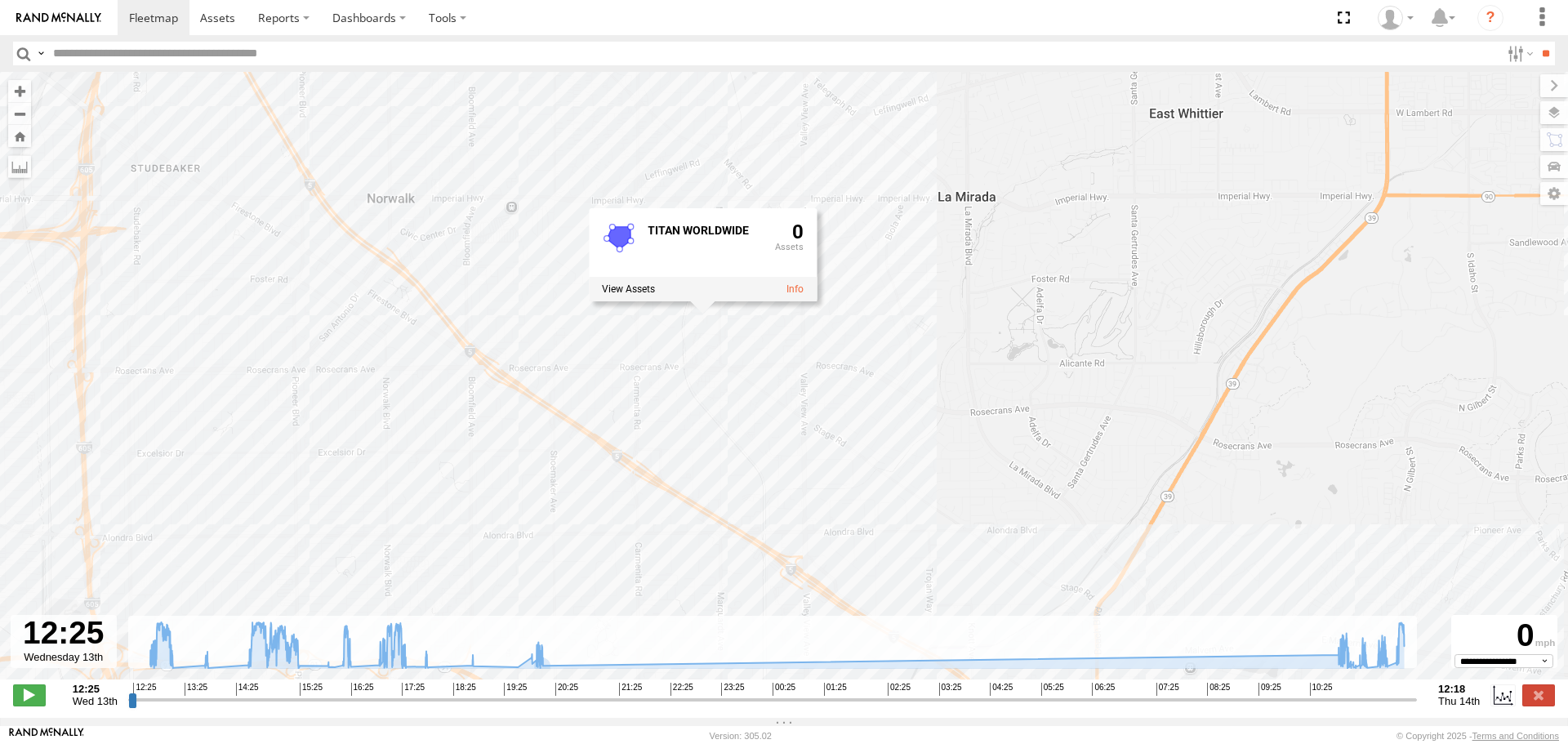
drag, startPoint x: 641, startPoint y: 515, endPoint x: 656, endPoint y: 431, distance: 85.3
click at [660, 419] on div "884493/RUDYS 13:01 Wed 13:41 Wed 15:24 Wed 15:46 Wed 16:23 Wed 16:44 Wed 16:51 …" at bounding box center [784, 384] width 1568 height 625
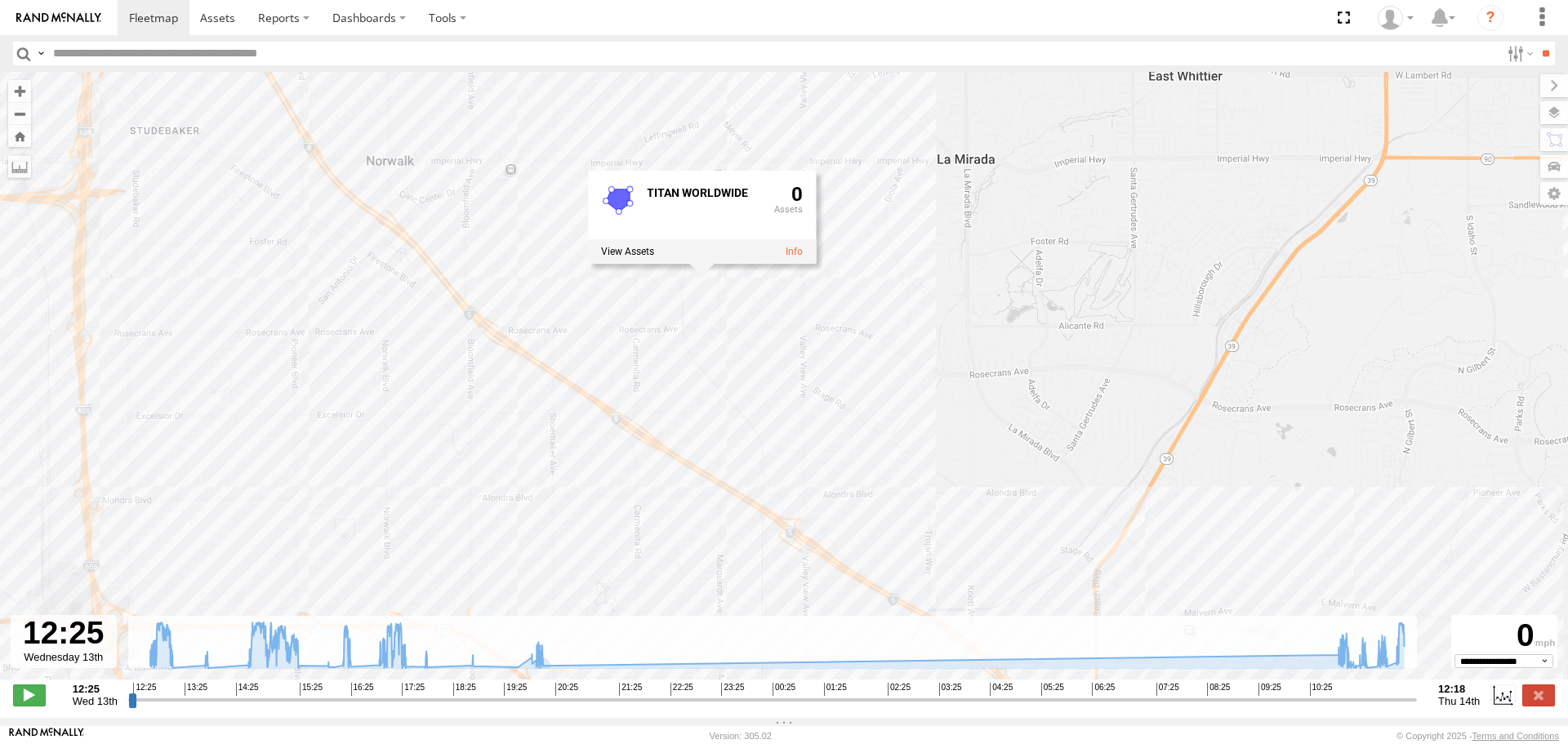
click at [641, 524] on div "884493/RUDYS 13:01 Wed 13:41 Wed 15:24 Wed 15:46 Wed 16:23 Wed 16:44 Wed 16:51 …" at bounding box center [784, 384] width 1568 height 625
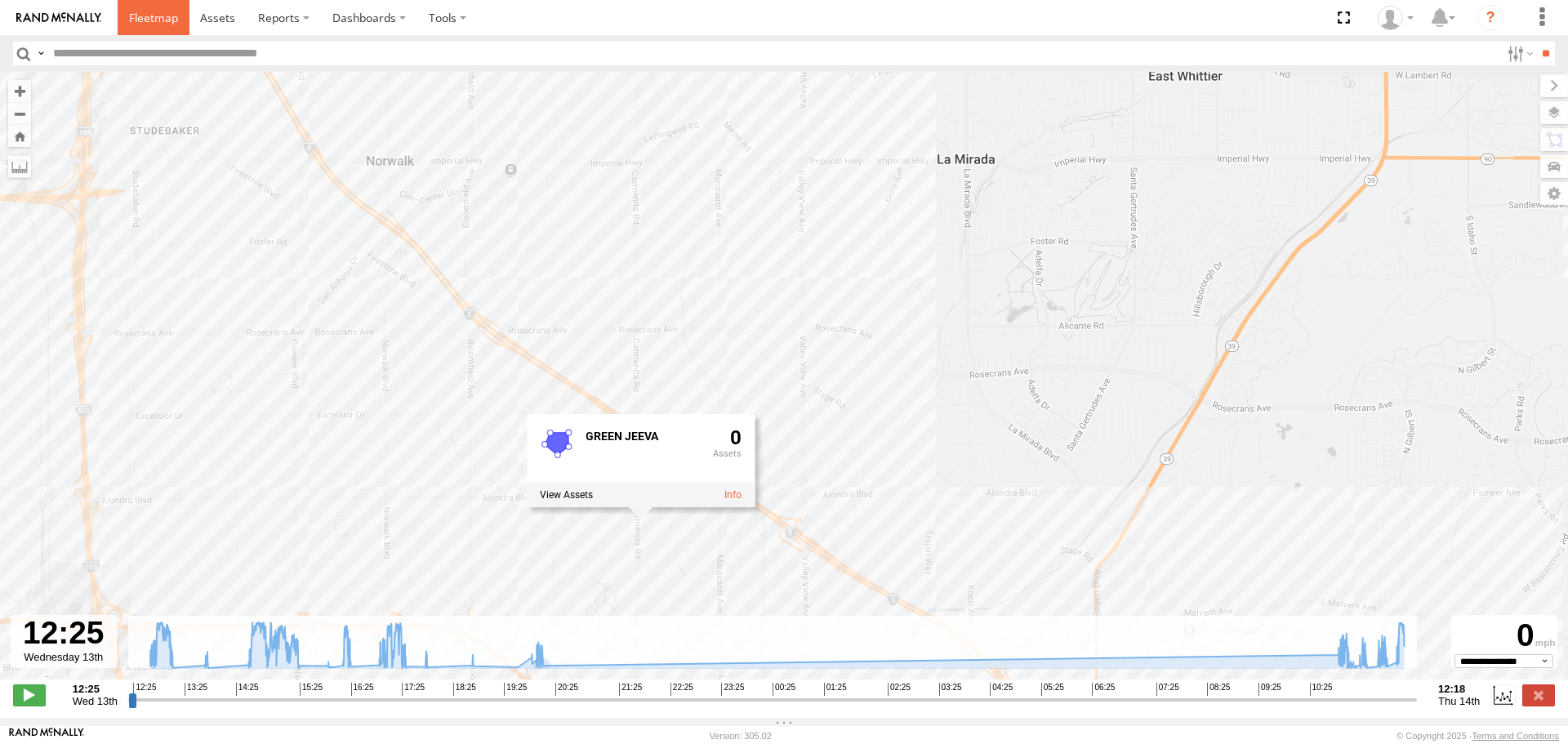
click at [154, 16] on span at bounding box center [153, 18] width 49 height 16
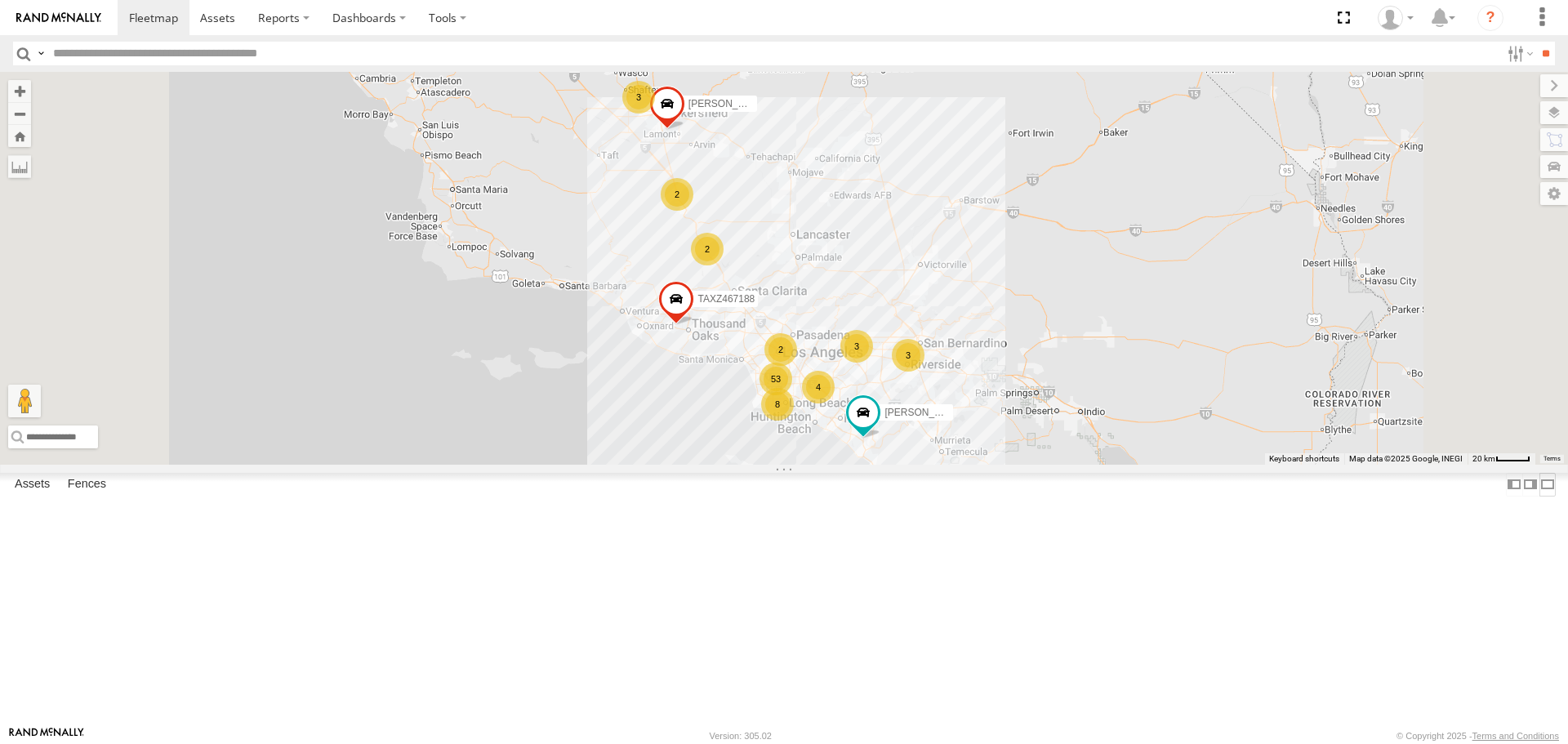
click at [1539, 497] on label at bounding box center [1548, 485] width 17 height 24
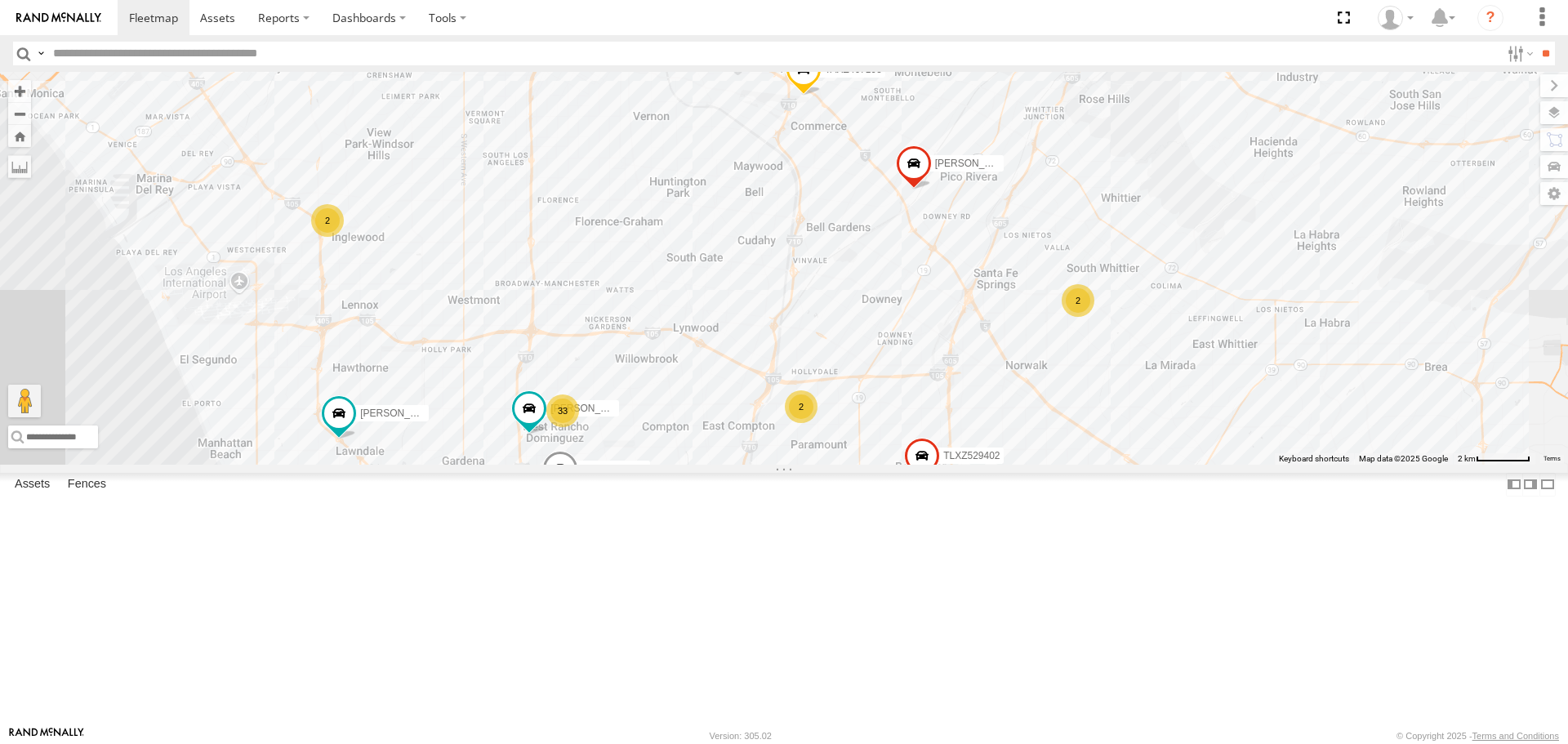
drag, startPoint x: 769, startPoint y: 541, endPoint x: 805, endPoint y: 354, distance: 190.4
click at [805, 354] on div "TAXZ467188 JUSTIN/T-1628 LUIS CAMPOS 884493/RUDYS KENNY DANTE T-1618/BONI SERGI…" at bounding box center [784, 268] width 1568 height 392
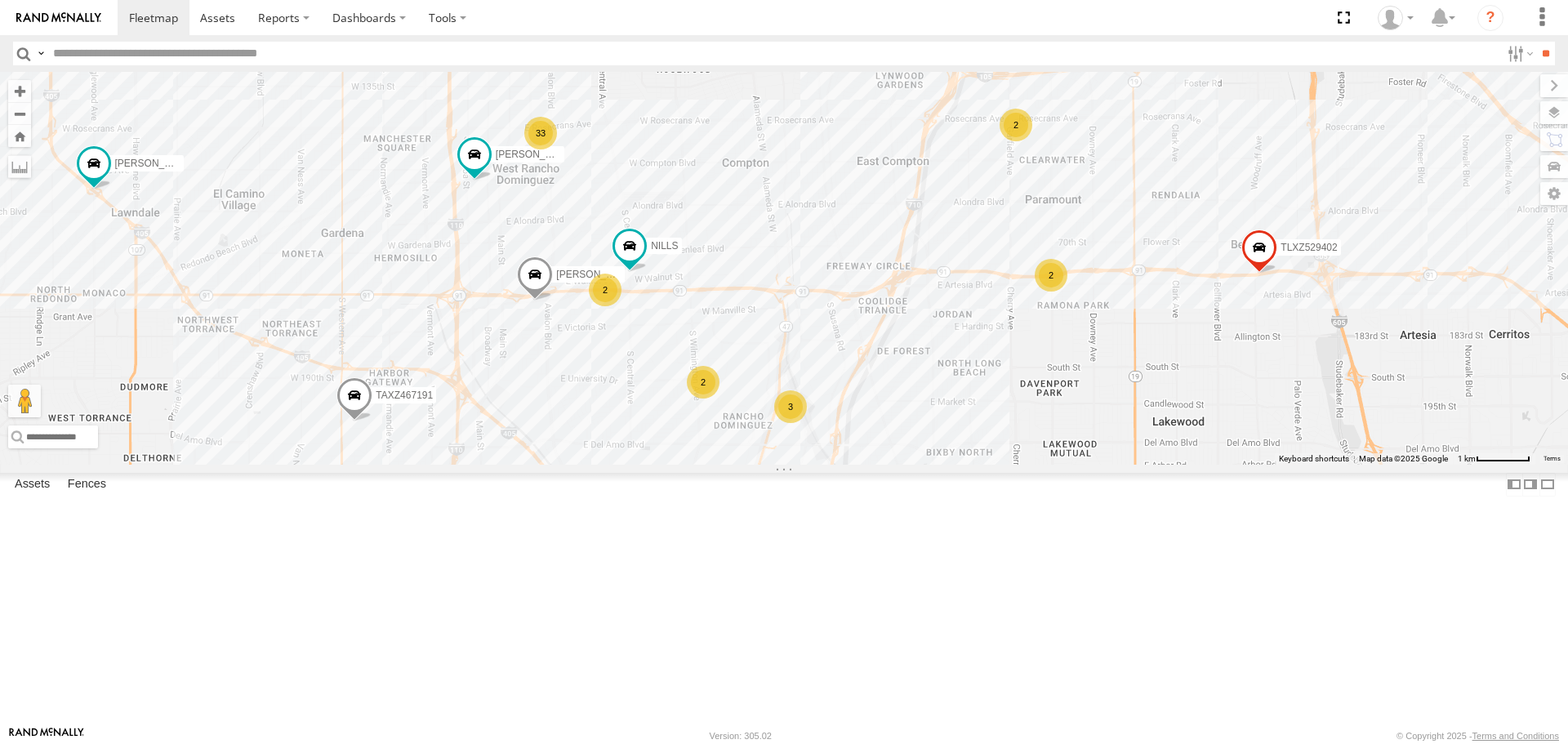
drag, startPoint x: 756, startPoint y: 498, endPoint x: 784, endPoint y: 407, distance: 95.2
click at [783, 407] on div "TAXZ467188 JUSTIN/T-1628 LUIS CAMPOS 884493/RUDYS KENNY DANTE T-1618/BONI SERGI…" at bounding box center [784, 268] width 1568 height 392
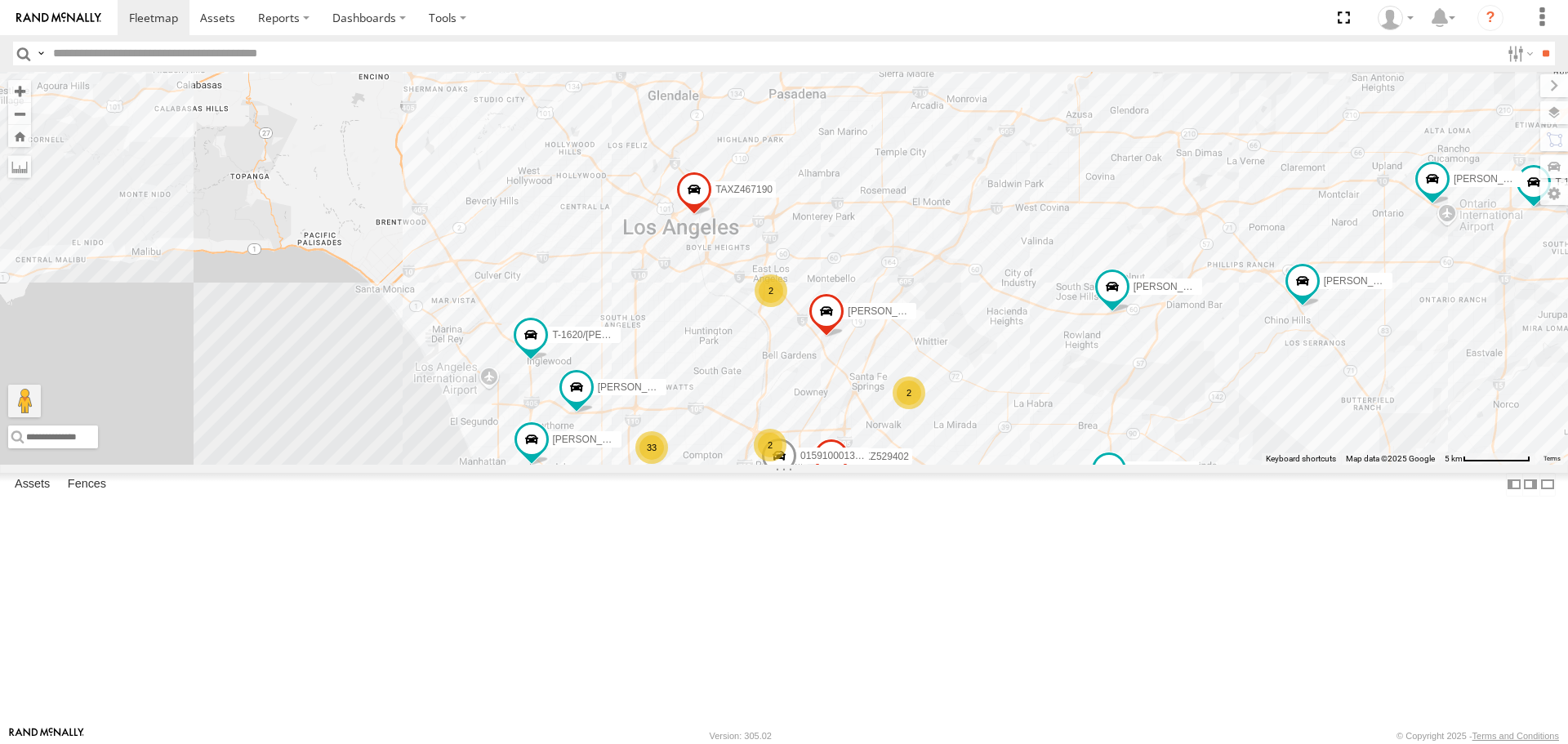
drag, startPoint x: 867, startPoint y: 421, endPoint x: 828, endPoint y: 528, distance: 113.9
click at [831, 464] on div "T-1678/ LUIS TLXZ529402 TOMMY/T-1630 015910001370934 CARLOS 33 2 2 6 LARS/T-162…" at bounding box center [784, 268] width 1568 height 392
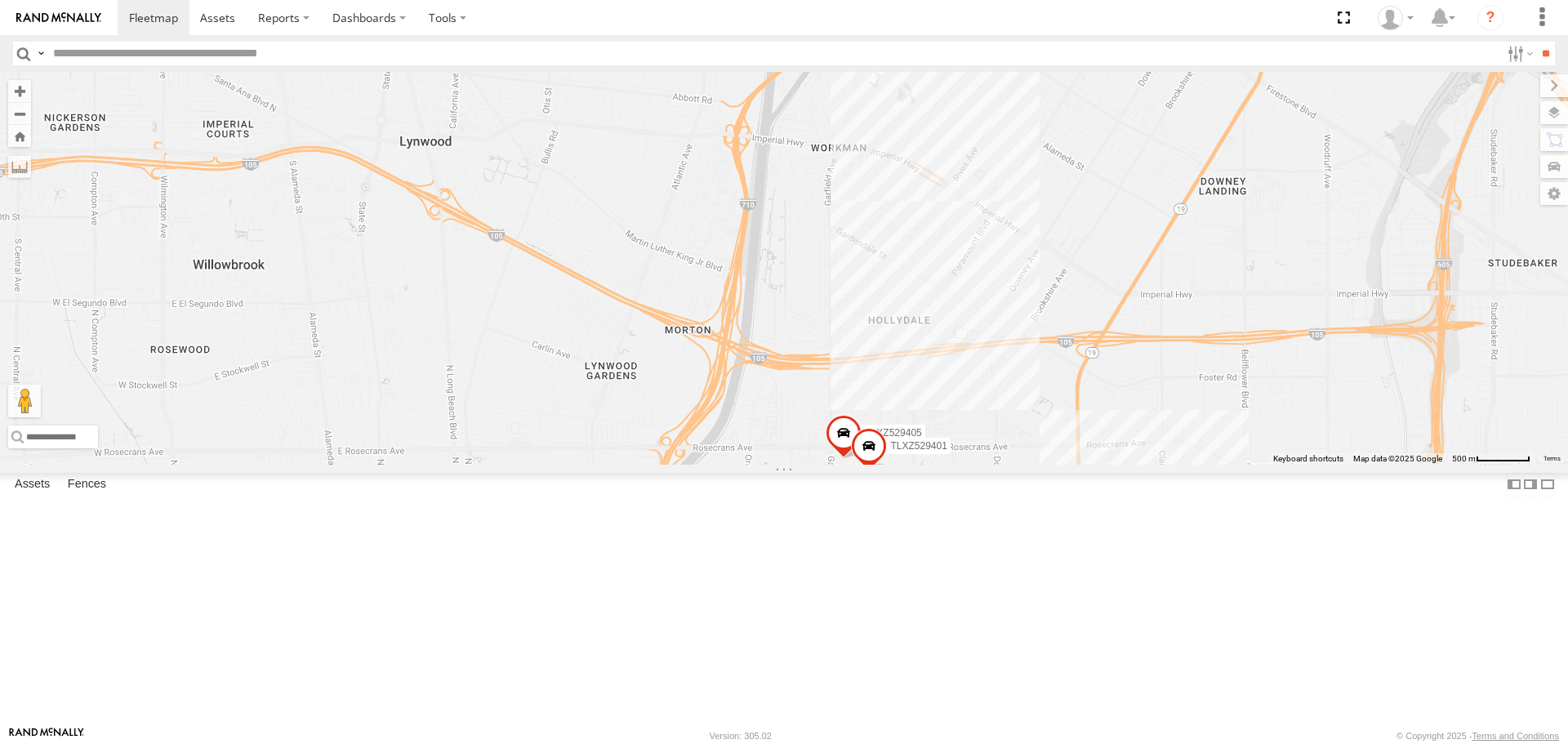
drag, startPoint x: 698, startPoint y: 593, endPoint x: 904, endPoint y: 317, distance: 344.4
click at [904, 317] on div "T-1678/ LUIS TLXZ529402 TOMMY/T-1630 015910001370934 CARLOS LARS/T-1623 884493/…" at bounding box center [784, 268] width 1568 height 392
